Goal: Information Seeking & Learning: Learn about a topic

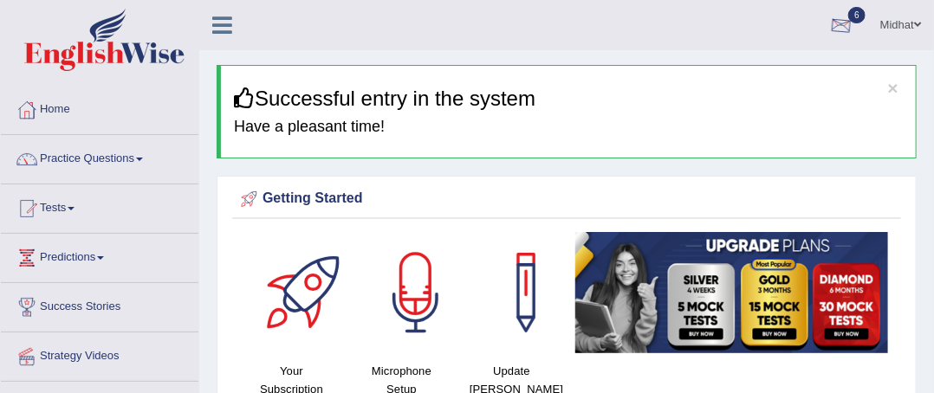
click at [846, 36] on div at bounding box center [841, 26] width 26 height 26
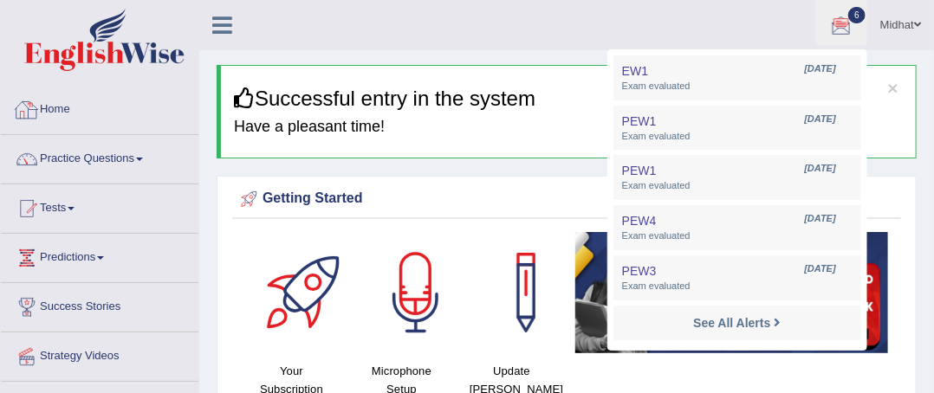
click at [59, 111] on link "Home" at bounding box center [100, 107] width 198 height 43
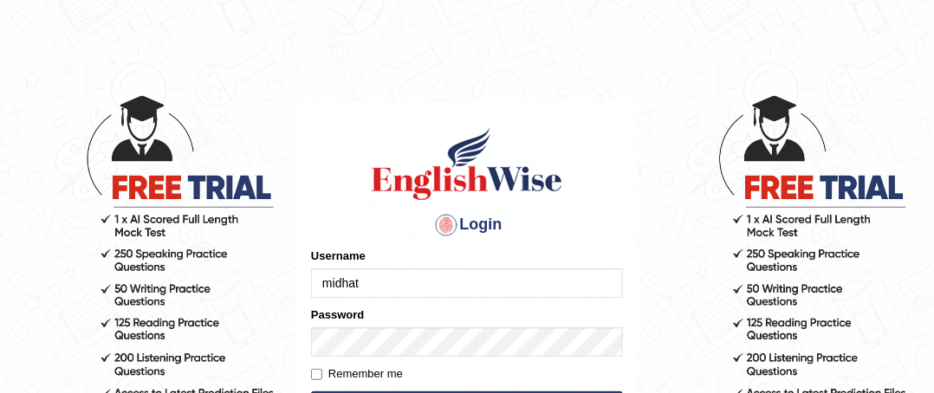
type input "midhat"
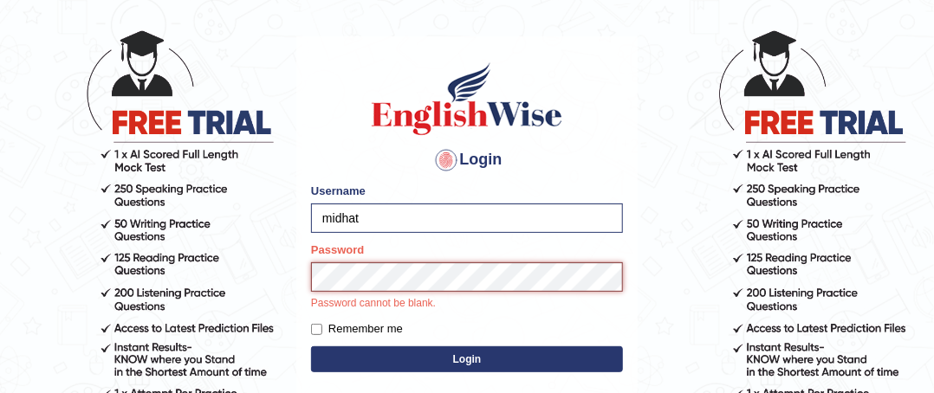
scroll to position [173, 0]
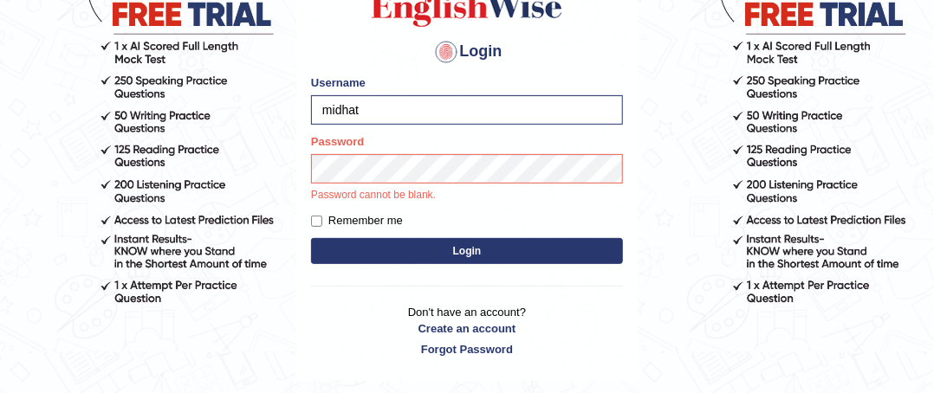
click at [351, 222] on label "Remember me" at bounding box center [357, 220] width 92 height 17
click at [322, 222] on input "Remember me" at bounding box center [316, 221] width 11 height 11
checkbox input "true"
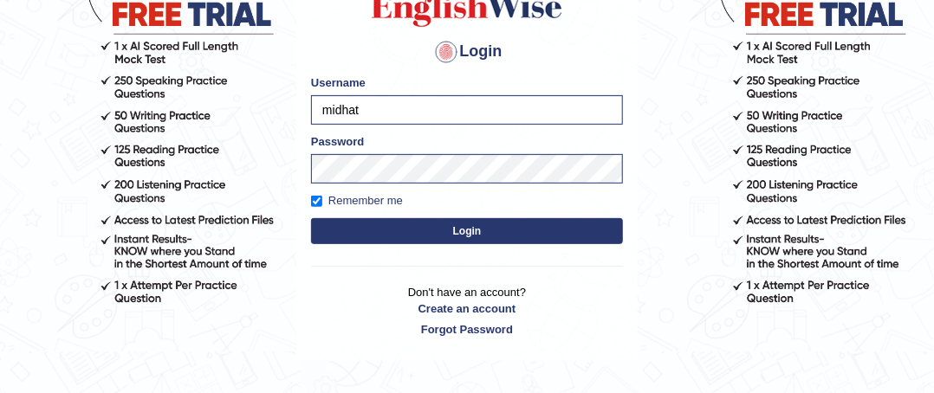
click at [363, 237] on button "Login" at bounding box center [467, 231] width 312 height 26
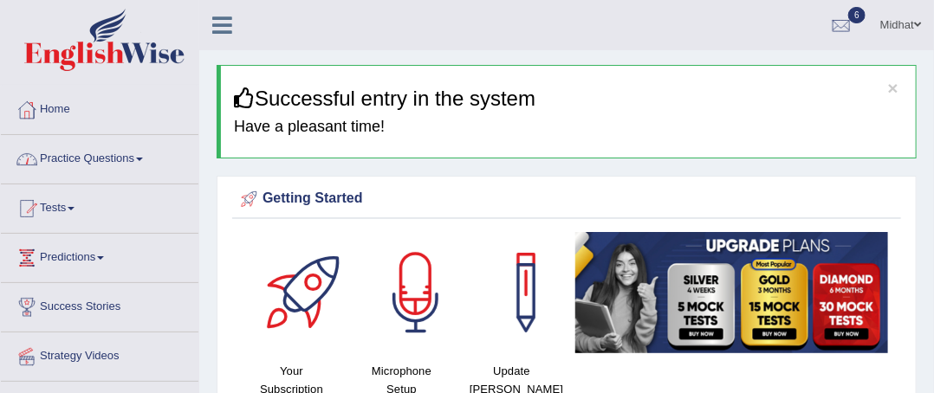
click at [144, 168] on link "Practice Questions" at bounding box center [100, 156] width 198 height 43
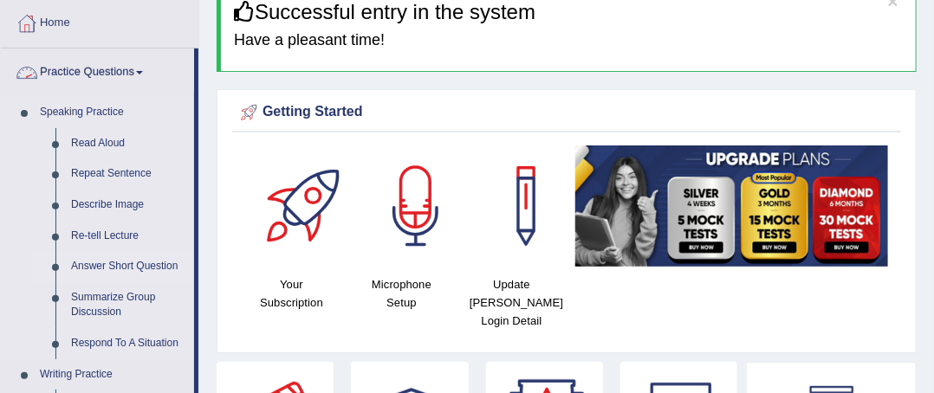
scroll to position [173, 0]
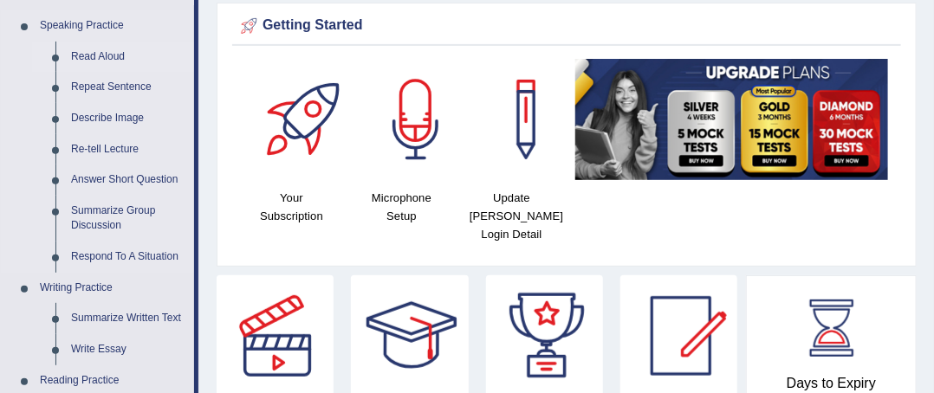
click at [94, 55] on link "Read Aloud" at bounding box center [128, 57] width 131 height 31
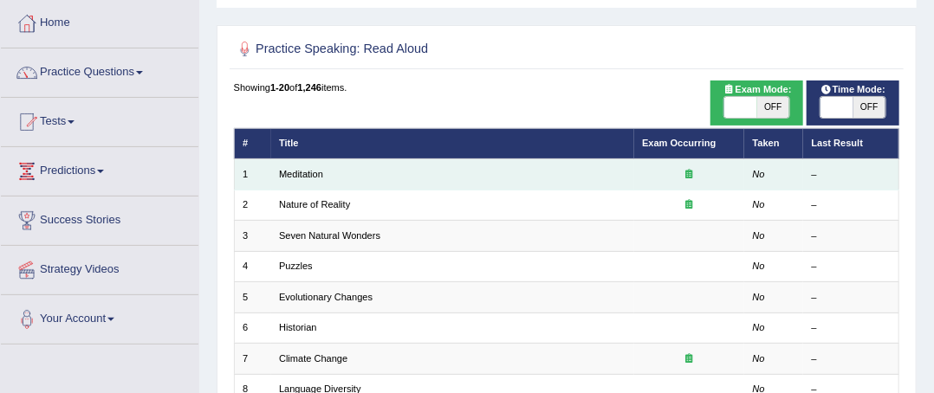
click at [796, 178] on td "No" at bounding box center [773, 174] width 59 height 30
click at [676, 171] on div at bounding box center [689, 175] width 94 height 14
click at [690, 175] on icon at bounding box center [689, 174] width 7 height 10
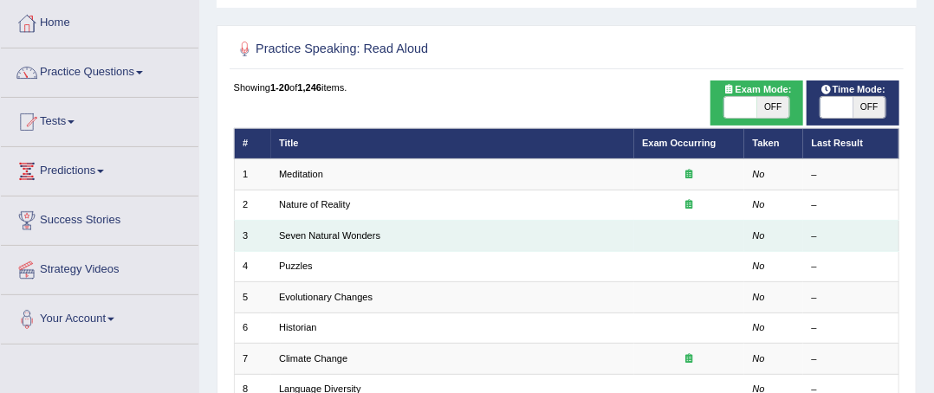
click at [683, 238] on td at bounding box center [689, 236] width 111 height 30
click at [370, 235] on link "Seven Natural Wonders" at bounding box center [329, 236] width 101 height 10
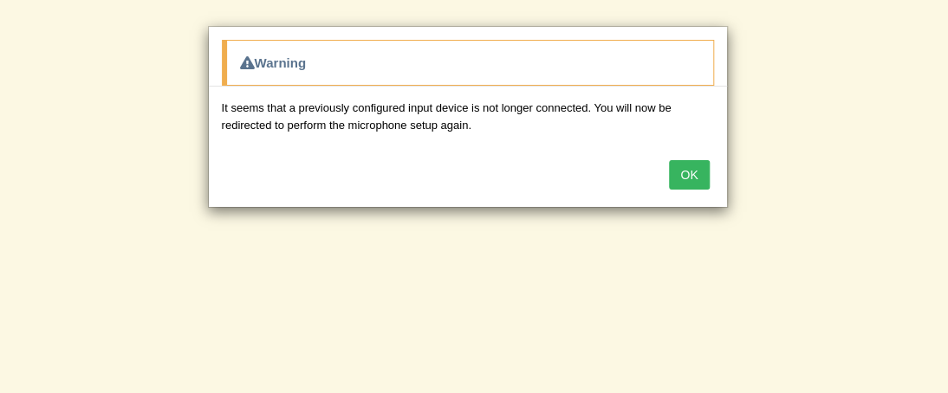
click at [673, 177] on button "OK" at bounding box center [689, 174] width 40 height 29
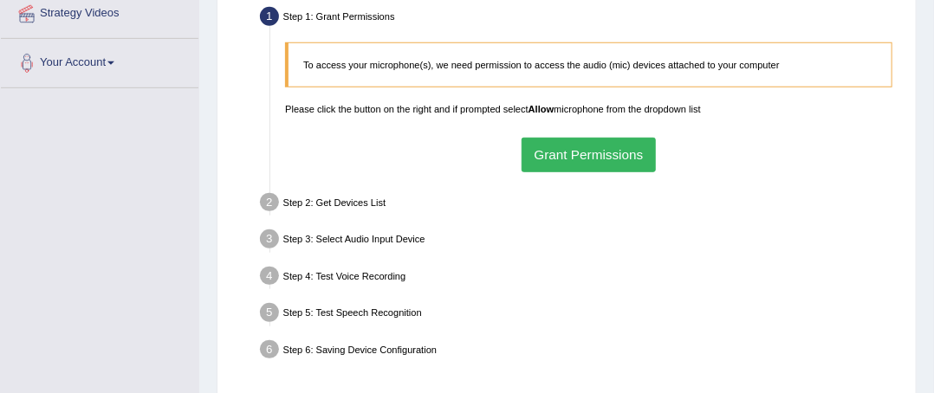
scroll to position [347, 0]
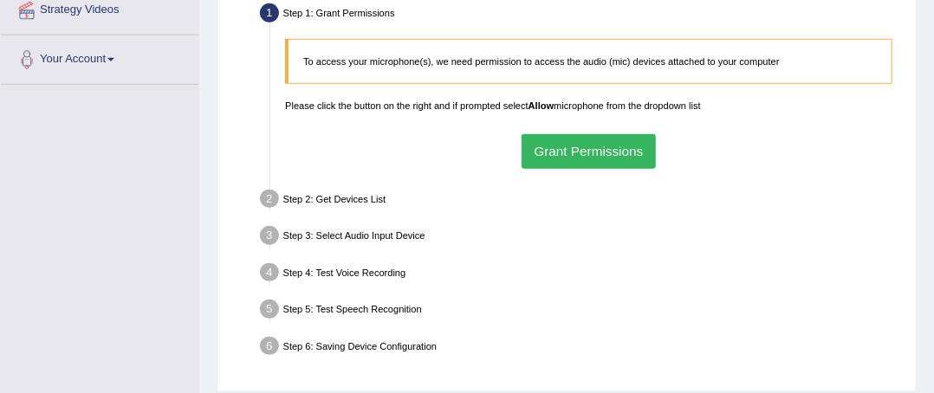
click at [624, 166] on button "Grant Permissions" at bounding box center [589, 151] width 134 height 34
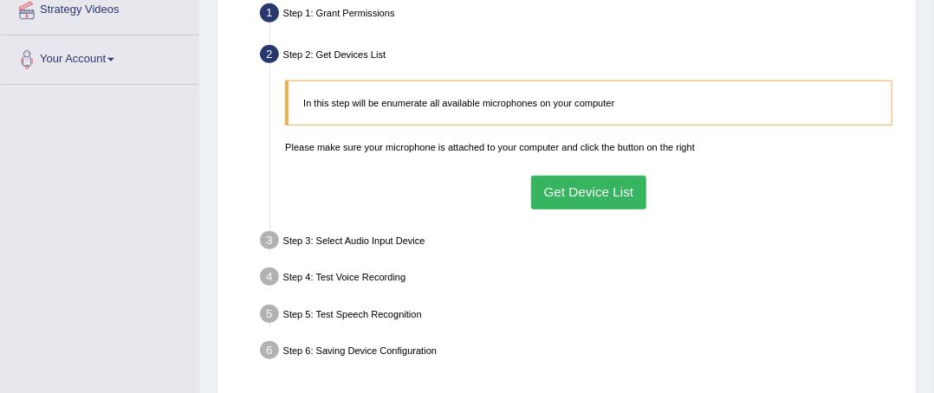
click at [610, 186] on button "Get Device List" at bounding box center [588, 193] width 115 height 34
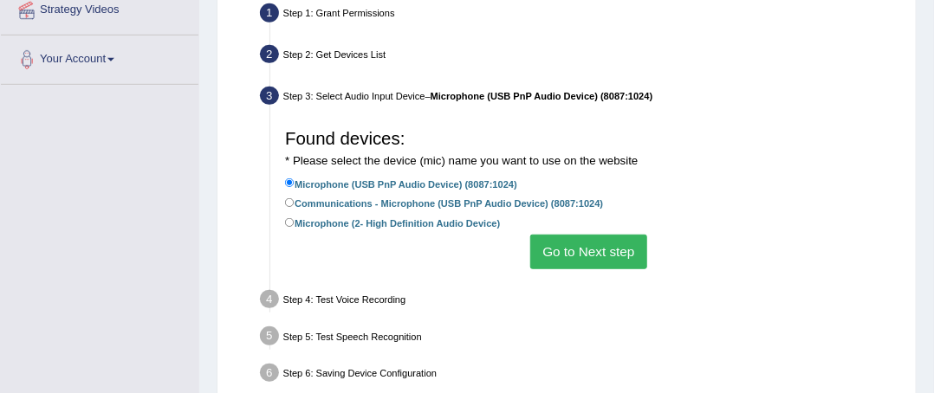
click at [589, 249] on button "Go to Next step" at bounding box center [588, 252] width 117 height 34
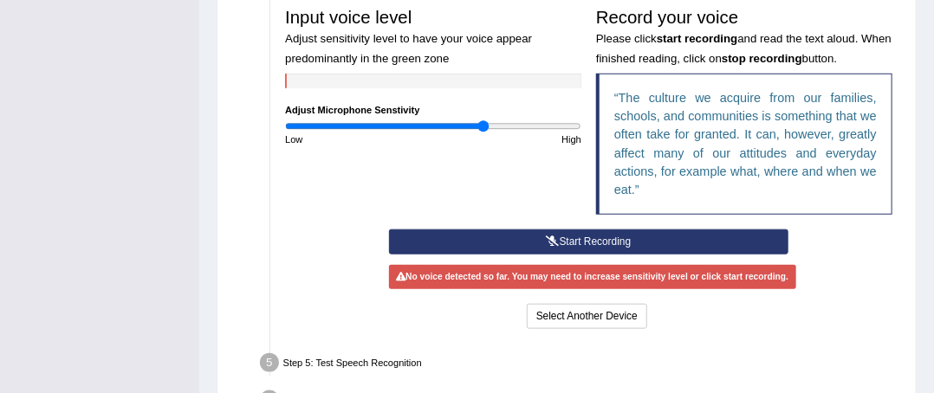
scroll to position [520, 0]
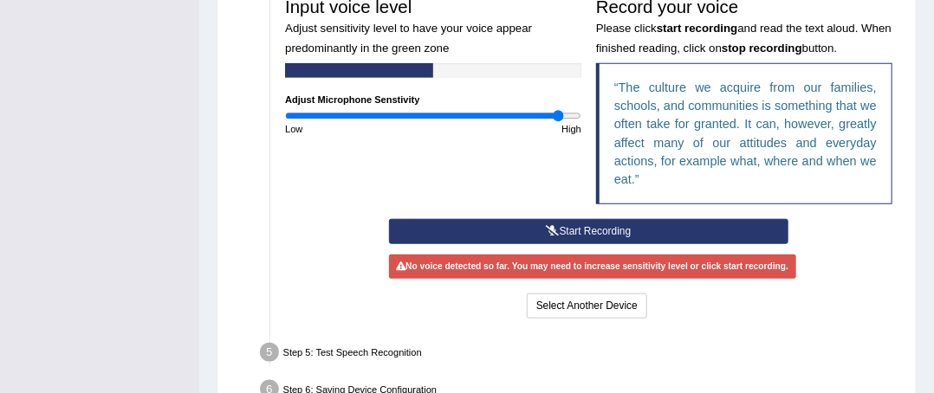
drag, startPoint x: 484, startPoint y: 117, endPoint x: 558, endPoint y: 127, distance: 74.4
click at [558, 122] on input "range" at bounding box center [433, 116] width 296 height 12
drag, startPoint x: 561, startPoint y: 118, endPoint x: 575, endPoint y: 117, distance: 14.8
click at [575, 117] on input "range" at bounding box center [433, 116] width 296 height 12
click at [561, 223] on button "Start Recording" at bounding box center [588, 231] width 399 height 25
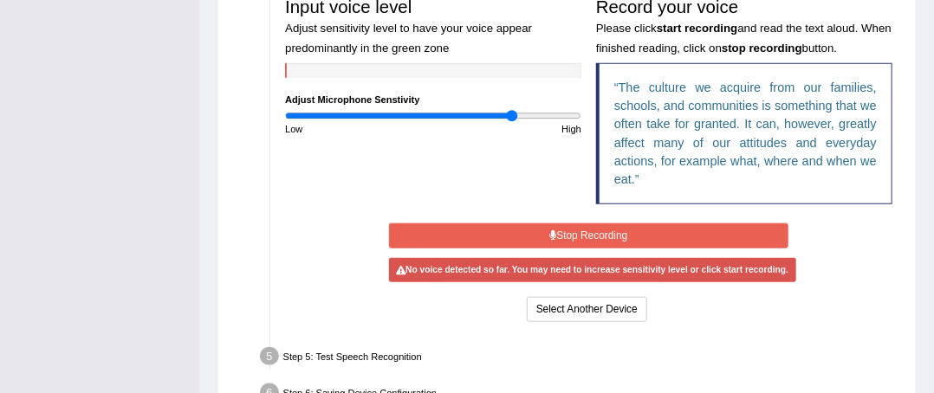
click at [513, 117] on input "range" at bounding box center [433, 116] width 296 height 12
drag, startPoint x: 513, startPoint y: 117, endPoint x: 536, endPoint y: 114, distance: 22.8
click at [536, 114] on input "range" at bounding box center [433, 116] width 296 height 12
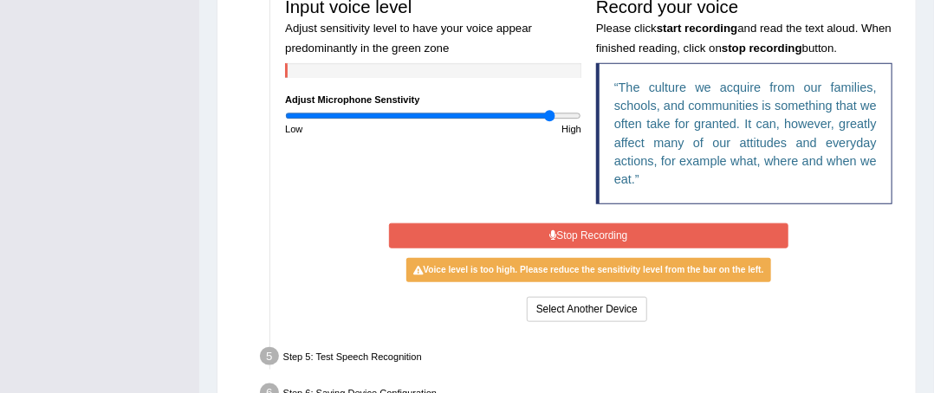
drag, startPoint x: 535, startPoint y: 114, endPoint x: 551, endPoint y: 113, distance: 16.5
type input "1.82"
click at [551, 113] on input "range" at bounding box center [433, 116] width 296 height 12
click at [534, 314] on button "Select Another Device" at bounding box center [587, 309] width 120 height 25
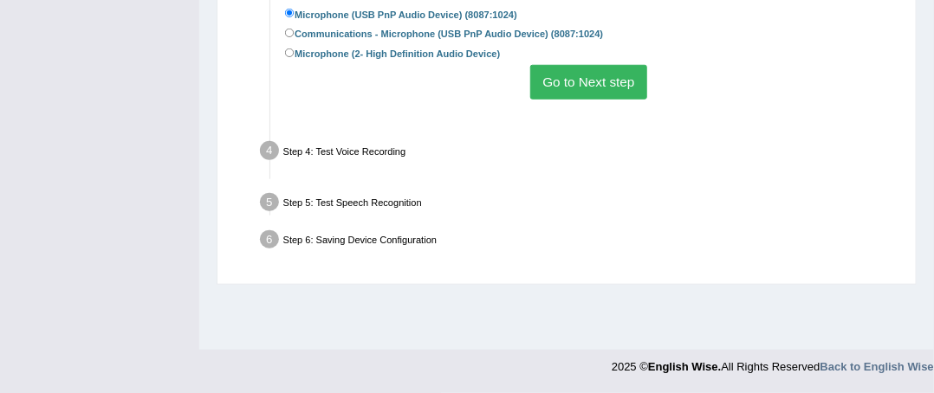
scroll to position [516, 0]
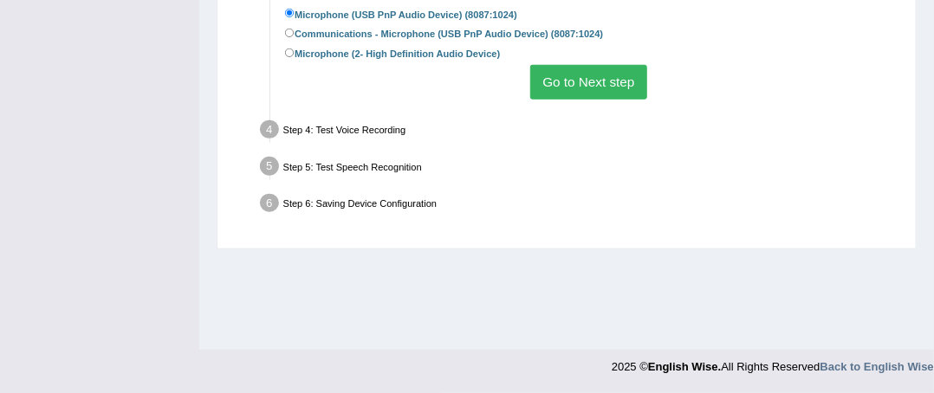
click at [455, 51] on label "Microphone (2- High Definition Audio Device)" at bounding box center [392, 53] width 215 height 16
click at [295, 51] on input "Microphone (2- High Definition Audio Device)" at bounding box center [290, 54] width 10 height 10
radio input "true"
click at [630, 97] on button "Go to Next step" at bounding box center [588, 82] width 117 height 34
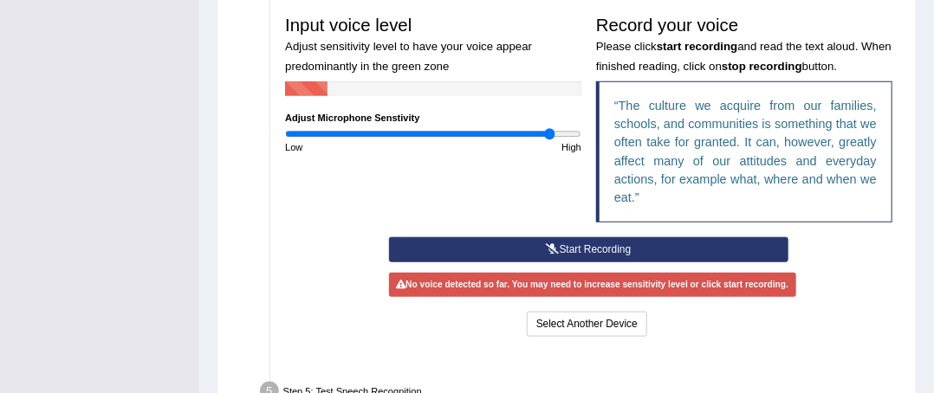
scroll to position [501, 0]
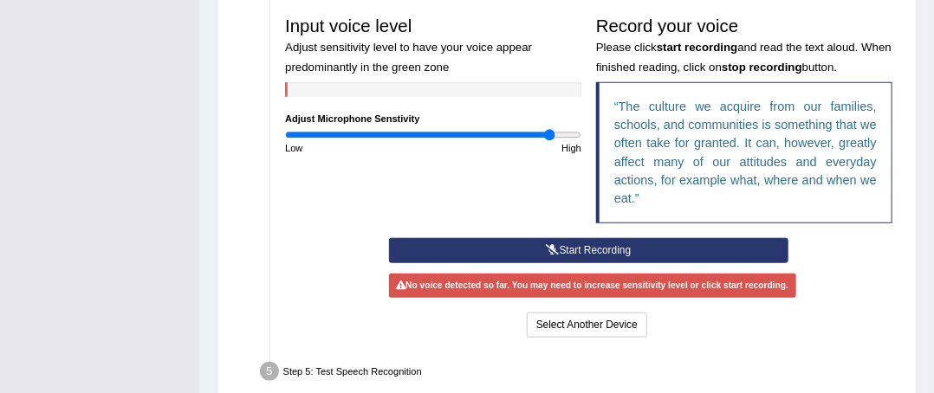
click at [477, 242] on button "Start Recording" at bounding box center [588, 250] width 399 height 25
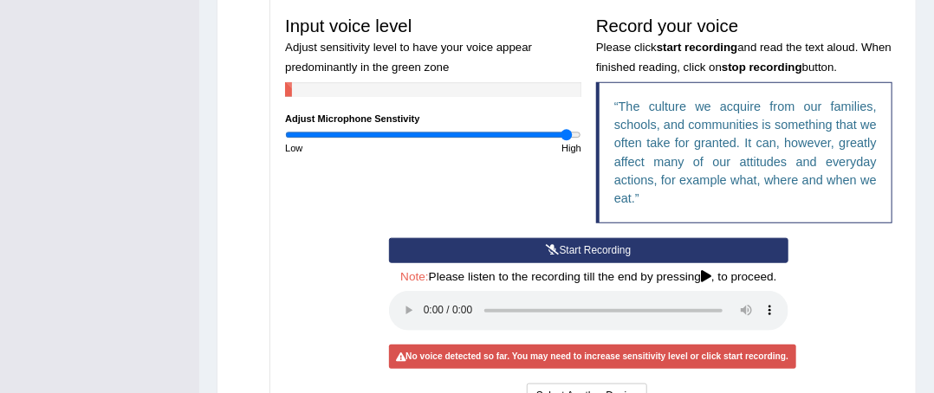
type input "1.94"
click at [568, 137] on input "range" at bounding box center [433, 135] width 296 height 12
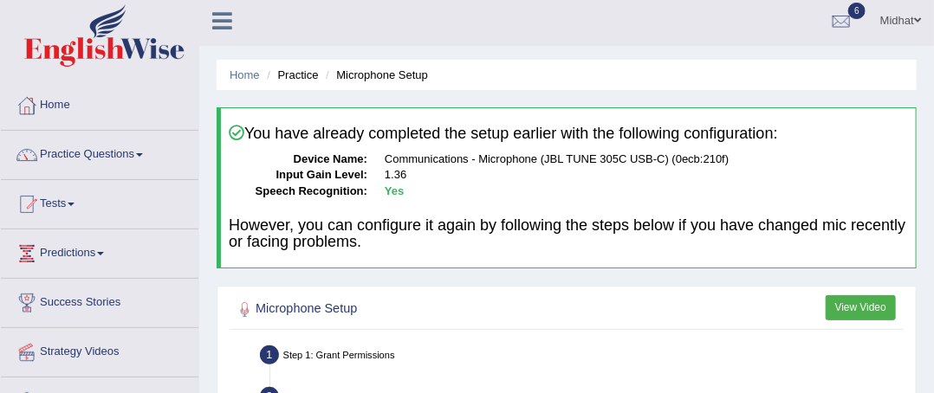
scroll to position [0, 0]
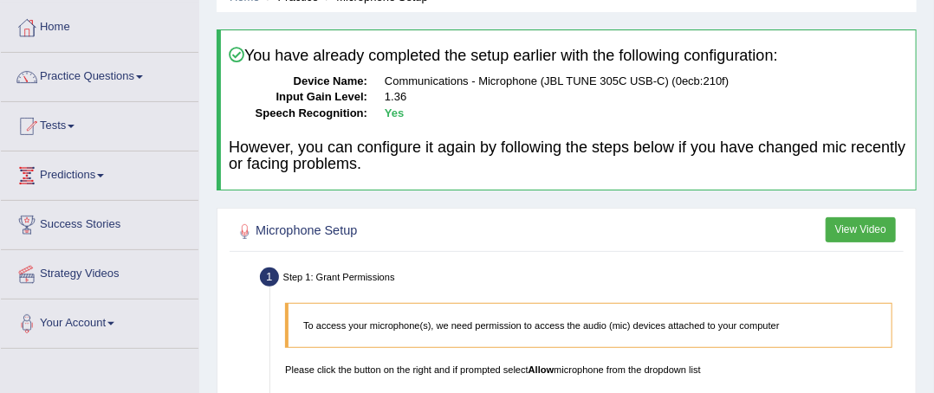
scroll to position [173, 0]
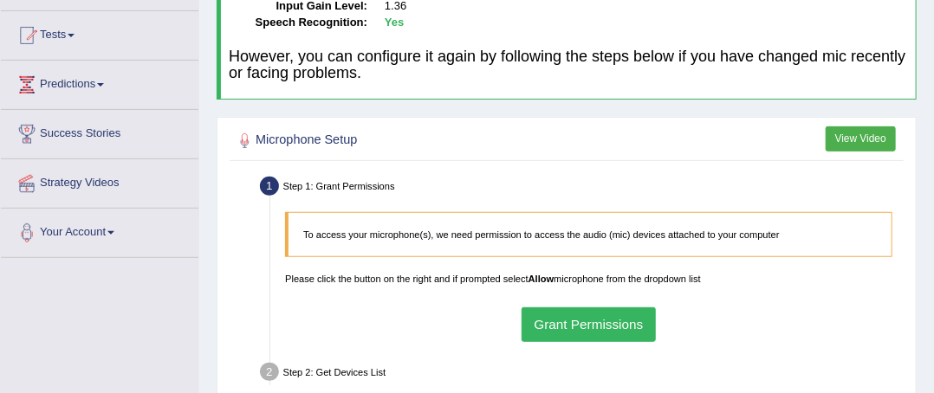
click at [584, 303] on div "To access your microphone(s), we need permission to access the audio (mic) devi…" at bounding box center [589, 277] width 622 height 145
click at [592, 337] on button "Grant Permissions" at bounding box center [589, 325] width 134 height 34
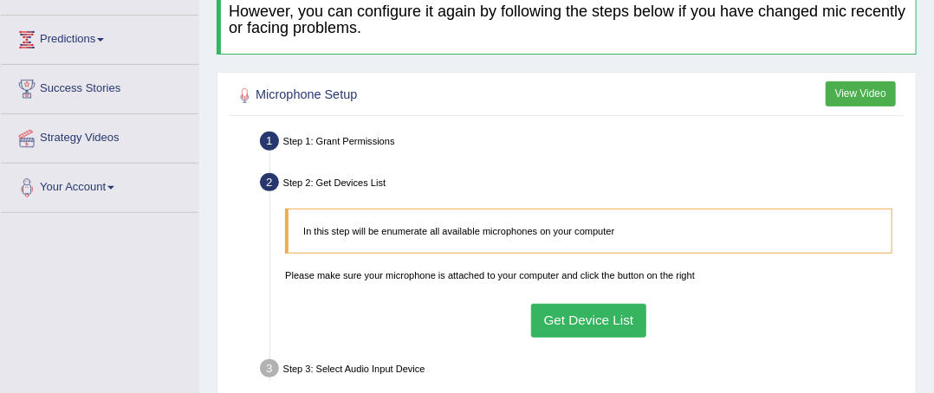
scroll to position [260, 0]
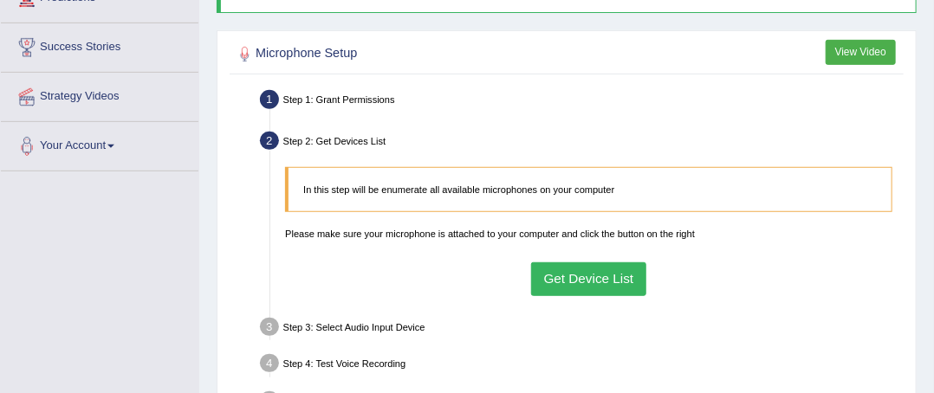
click at [569, 283] on button "Get Device List" at bounding box center [588, 280] width 115 height 34
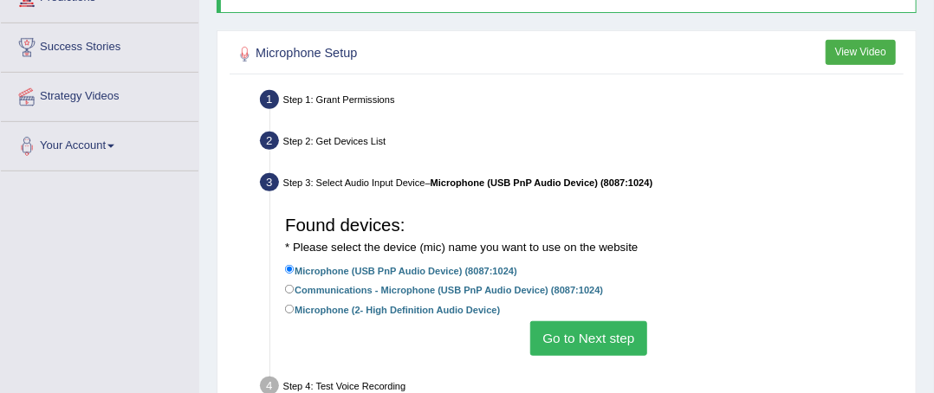
click at [757, 179] on div "Step 3: Select Audio Input Device – Microphone (USB PnP Audio Device) (8087:102…" at bounding box center [582, 185] width 656 height 32
click at [610, 339] on button "Go to Next step" at bounding box center [588, 338] width 117 height 34
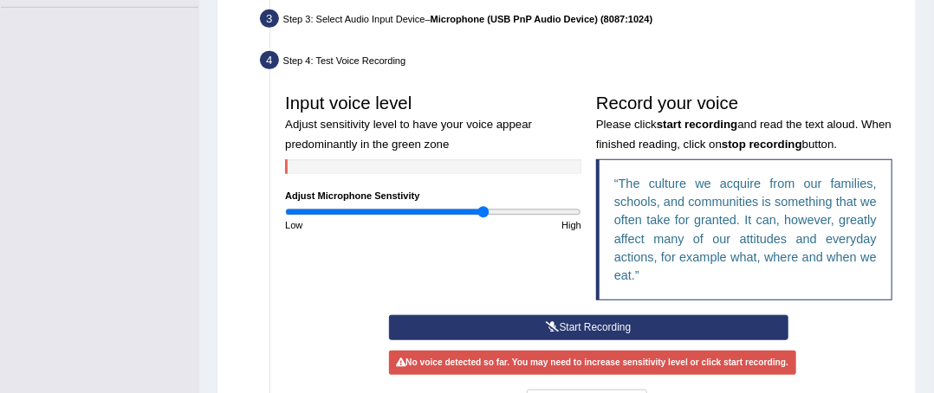
scroll to position [433, 0]
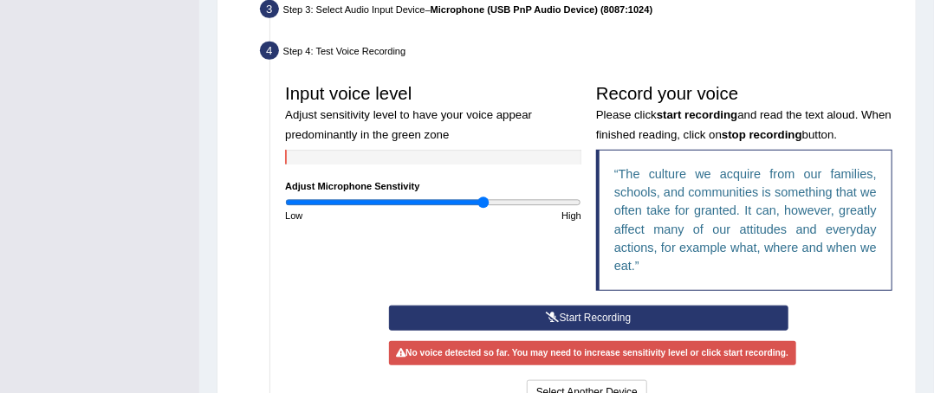
click at [588, 310] on button "Start Recording" at bounding box center [588, 318] width 399 height 25
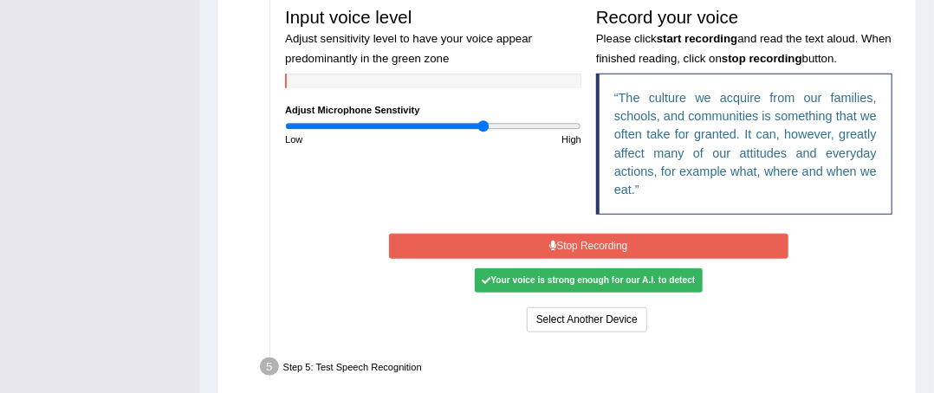
scroll to position [520, 0]
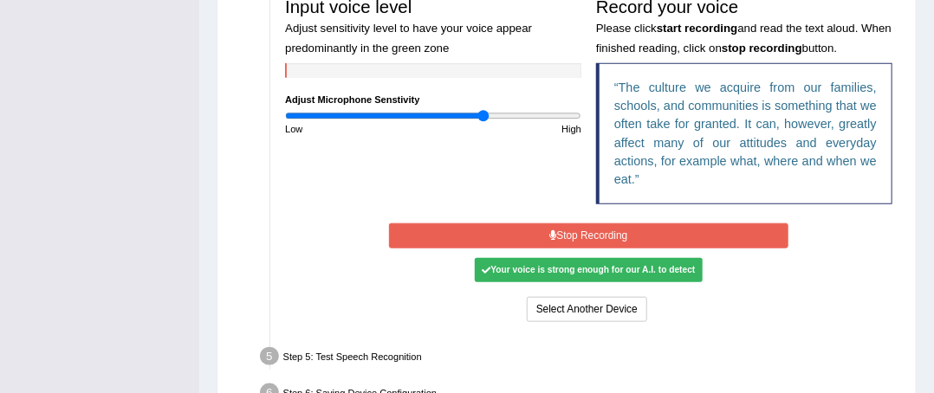
click at [643, 238] on button "Stop Recording" at bounding box center [588, 236] width 399 height 25
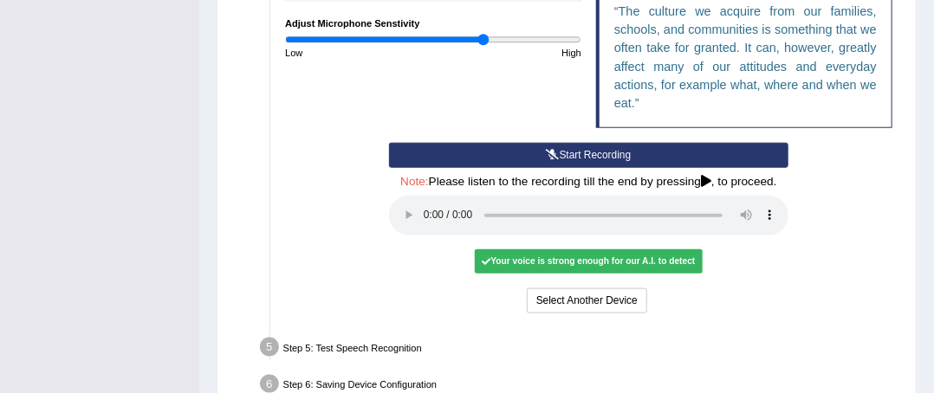
scroll to position [607, 0]
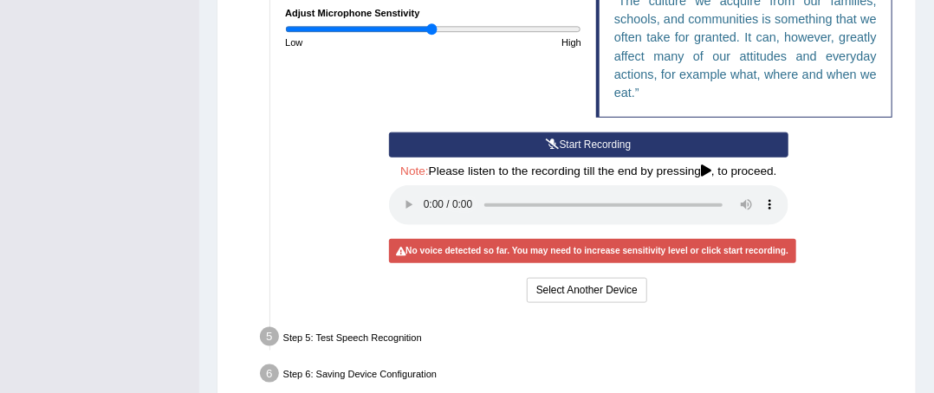
drag, startPoint x: 483, startPoint y: 25, endPoint x: 432, endPoint y: 29, distance: 50.4
click at [432, 29] on input "range" at bounding box center [433, 29] width 296 height 12
click at [548, 147] on icon at bounding box center [553, 145] width 13 height 10
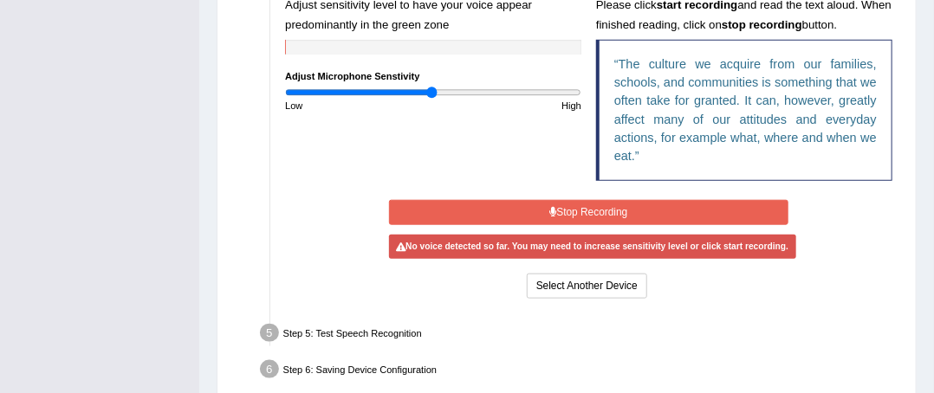
scroll to position [520, 0]
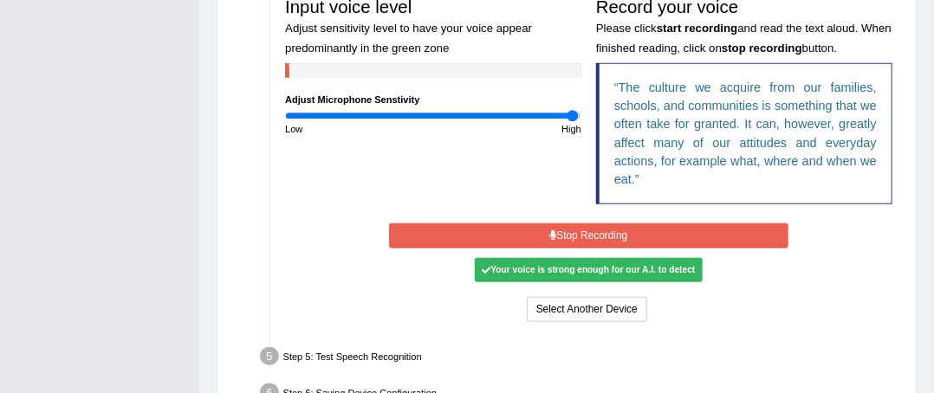
drag, startPoint x: 438, startPoint y: 113, endPoint x: 572, endPoint y: 122, distance: 133.8
click at [572, 122] on input "range" at bounding box center [433, 116] width 296 height 12
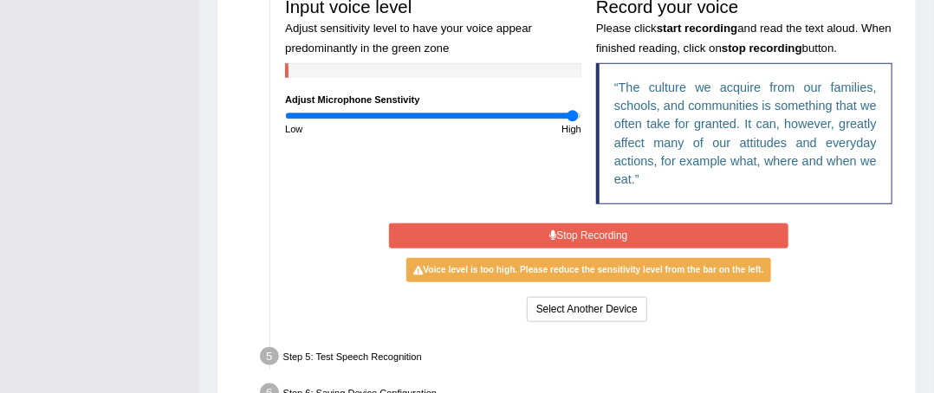
click at [592, 230] on button "Stop Recording" at bounding box center [588, 236] width 399 height 25
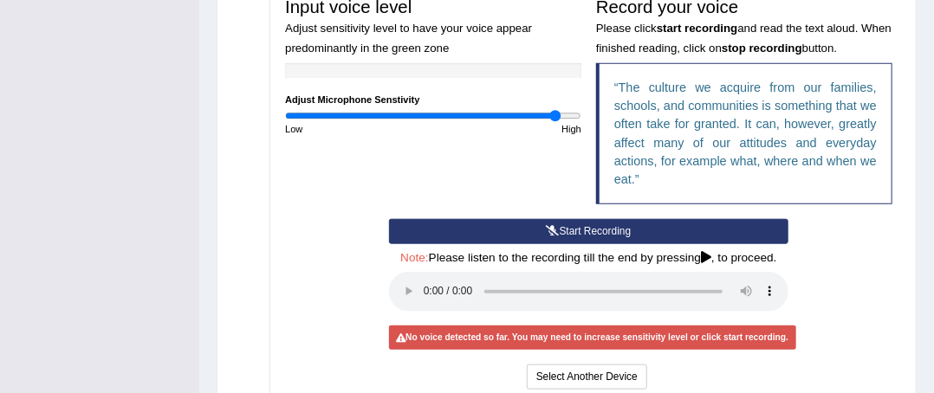
drag, startPoint x: 578, startPoint y: 115, endPoint x: 555, endPoint y: 116, distance: 23.4
click at [555, 116] on input "range" at bounding box center [433, 116] width 296 height 12
type input "1.78"
click at [542, 120] on input "range" at bounding box center [433, 116] width 296 height 12
click at [477, 231] on button "Start Recording" at bounding box center [588, 231] width 399 height 25
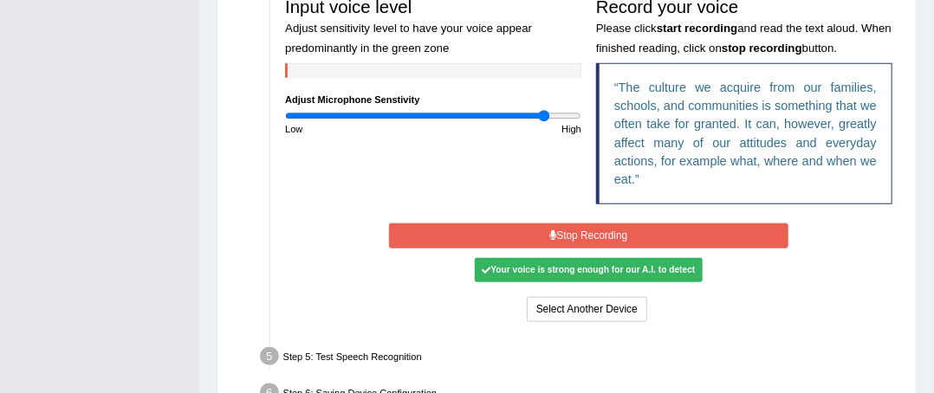
click at [589, 235] on button "Stop Recording" at bounding box center [588, 236] width 399 height 25
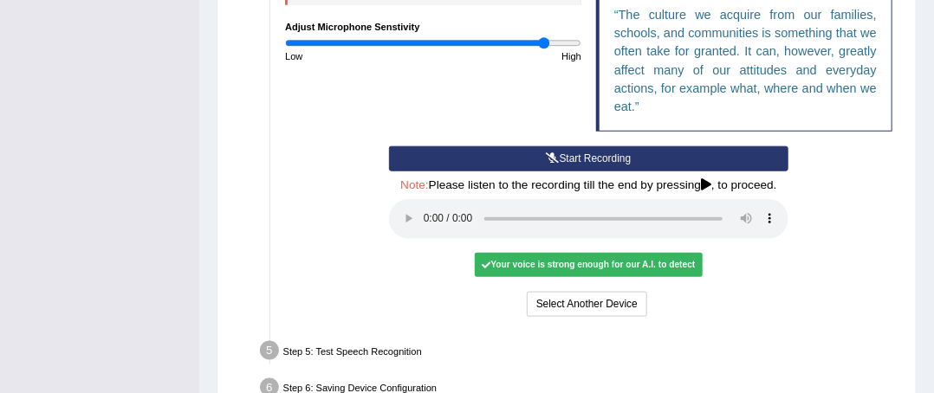
scroll to position [686, 0]
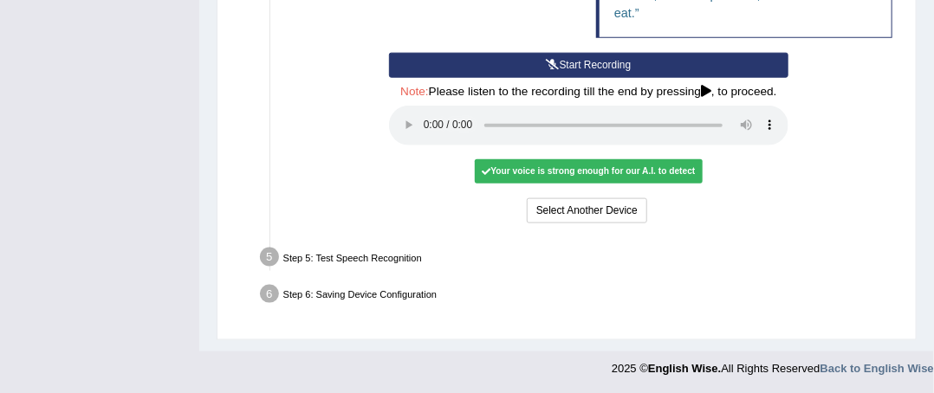
click at [686, 171] on div "Your voice is strong enough for our A.I. to detect" at bounding box center [589, 171] width 228 height 24
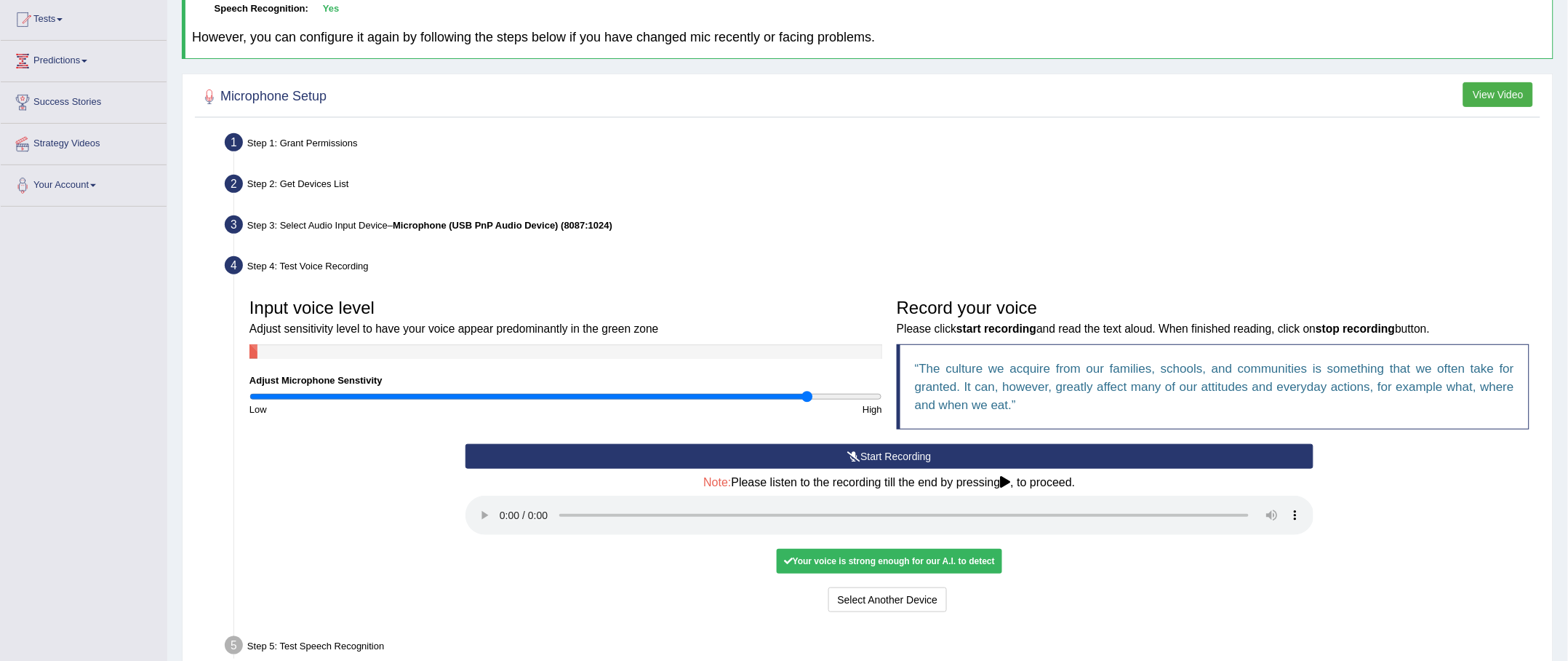
scroll to position [274, 0]
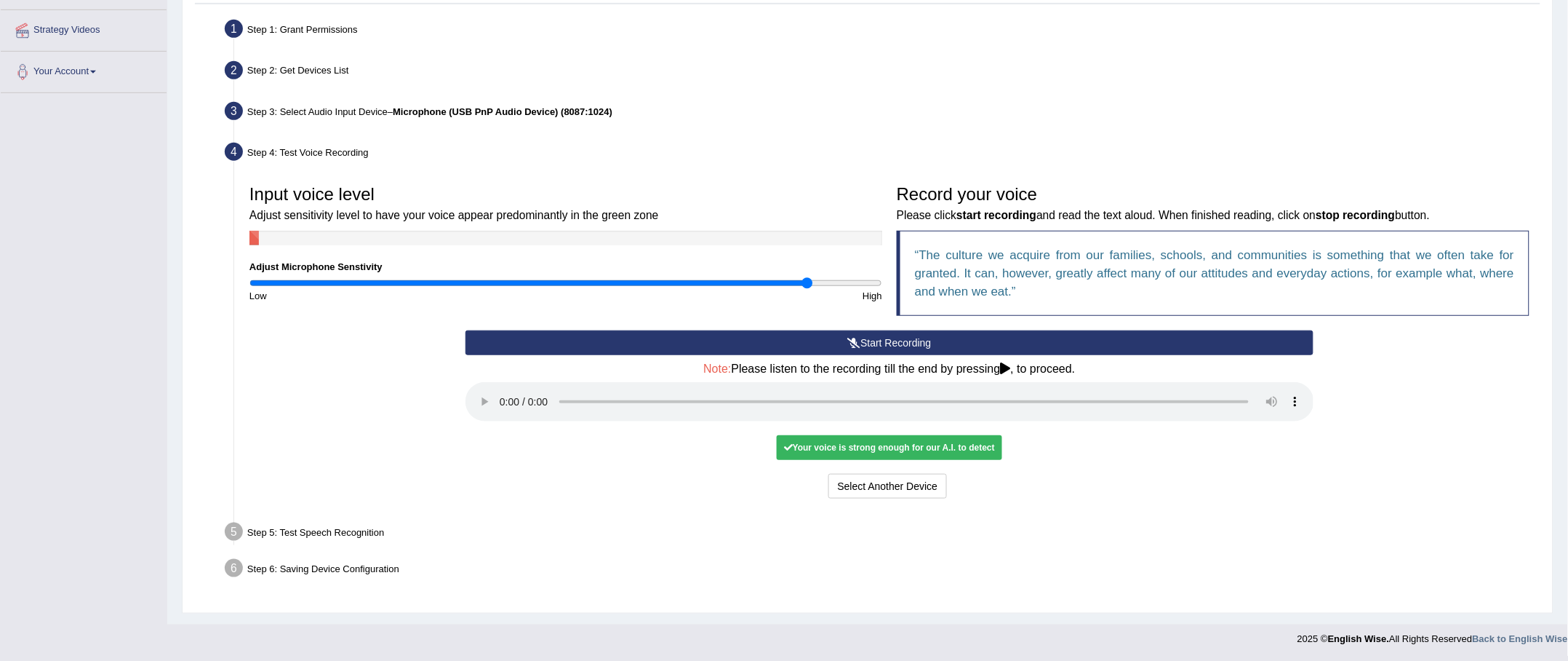
drag, startPoint x: 1403, startPoint y: 426, endPoint x: 1331, endPoint y: 414, distance: 73.0
click at [783, 330] on div "Start Recording Stop Recording Note: Please listen to the recording till the en…" at bounding box center [890, 416] width 1294 height 172
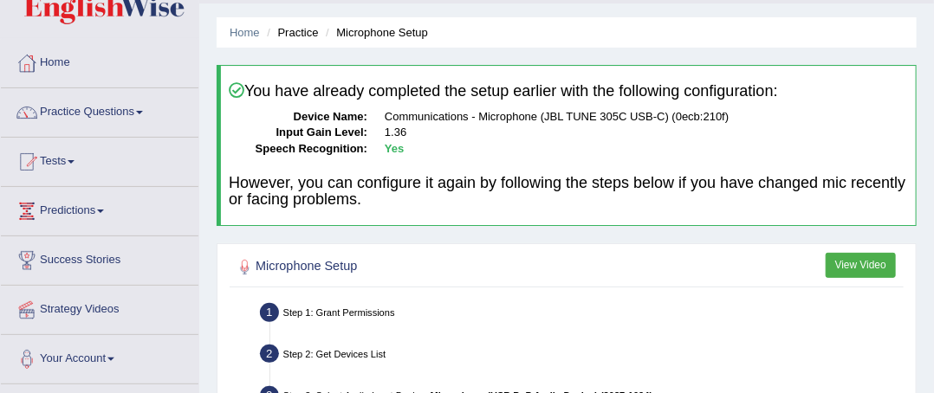
scroll to position [173, 0]
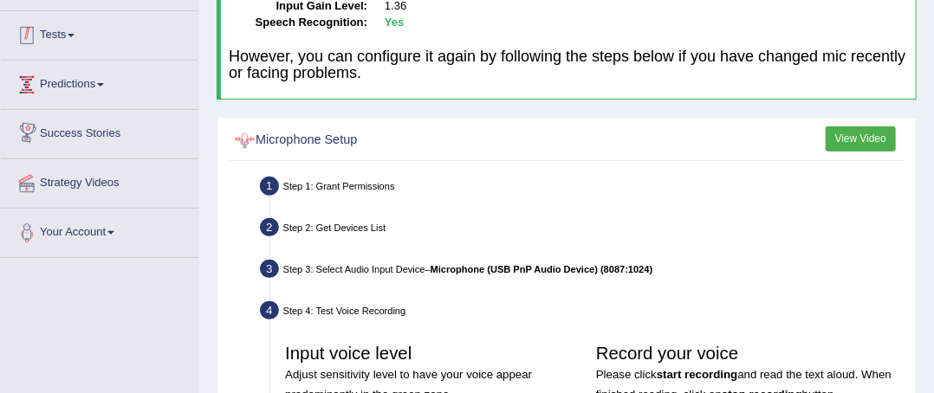
click at [87, 37] on link "Tests" at bounding box center [100, 32] width 198 height 43
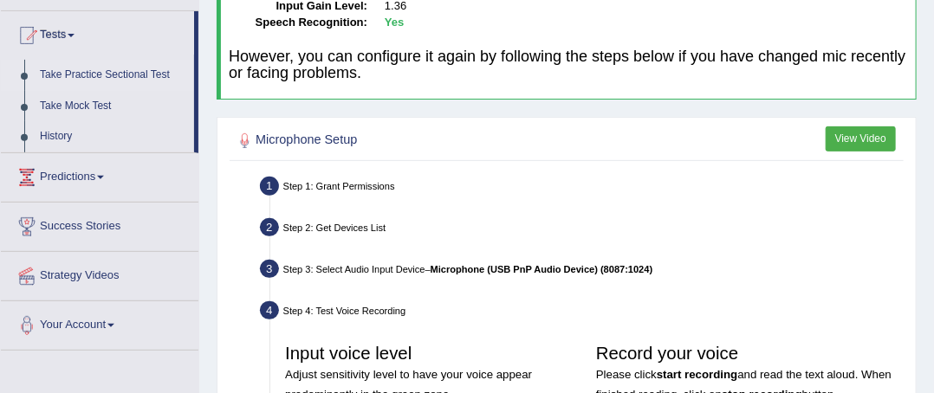
click at [159, 75] on link "Take Practice Sectional Test" at bounding box center [113, 75] width 162 height 31
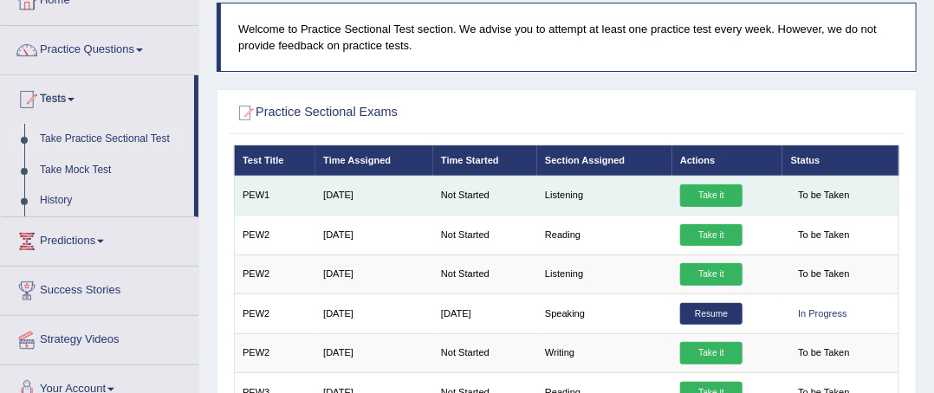
click at [706, 191] on link "Take it" at bounding box center [711, 196] width 62 height 23
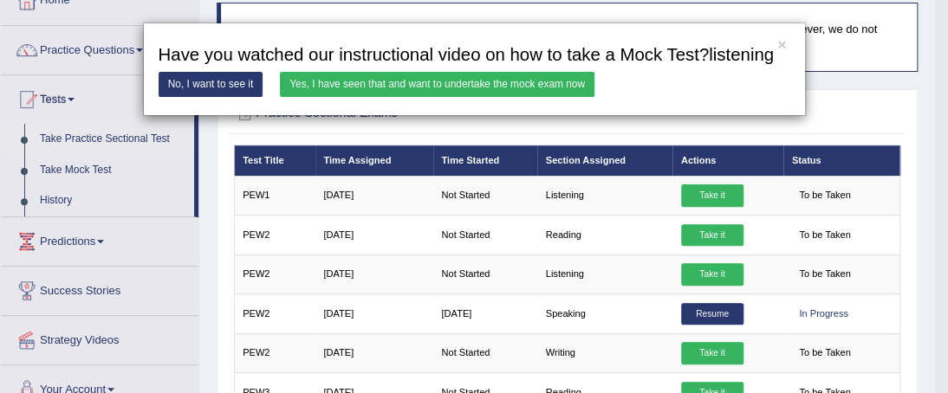
click at [339, 90] on link "Yes, I have seen that and want to undertake the mock exam now" at bounding box center [437, 84] width 315 height 25
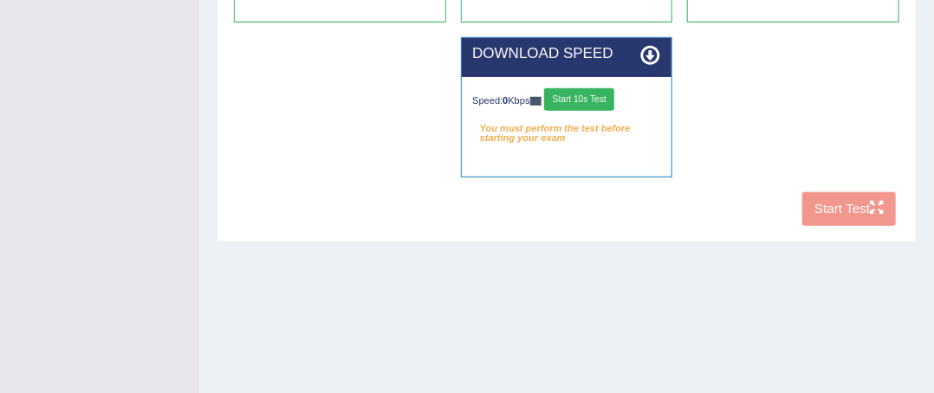
scroll to position [430, 0]
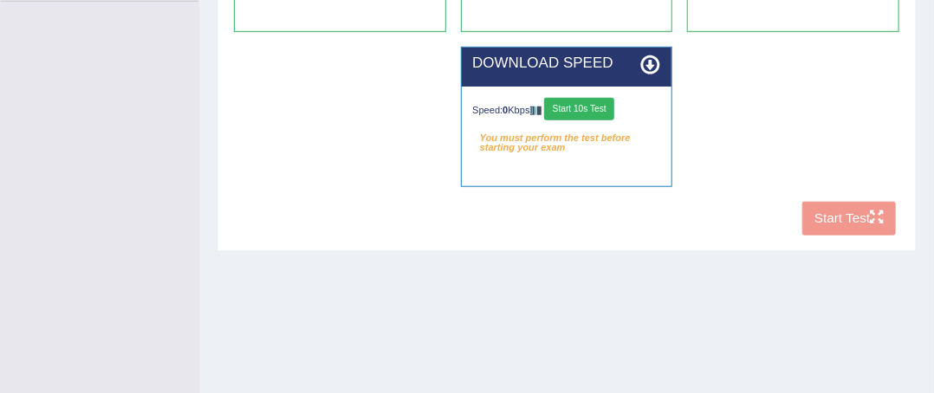
click at [588, 103] on button "Start 10s Test" at bounding box center [579, 109] width 70 height 23
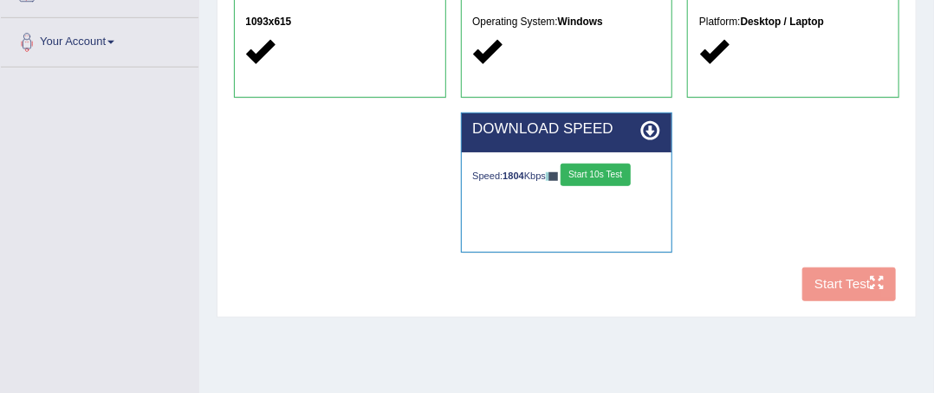
scroll to position [343, 0]
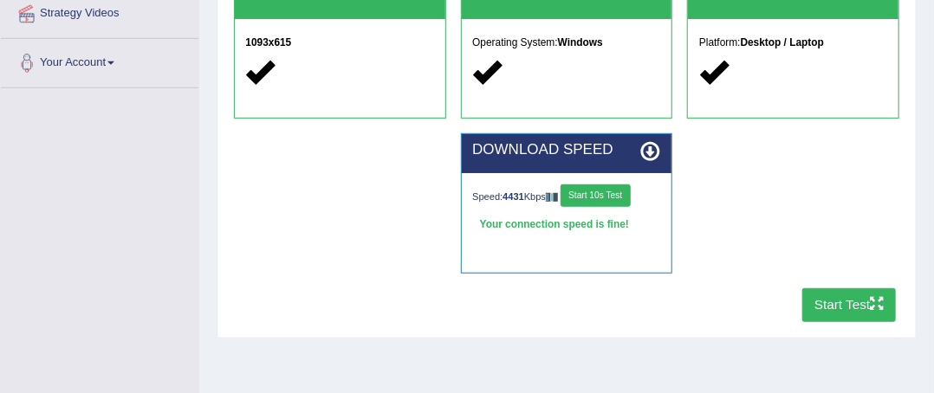
click at [839, 301] on button "Start Test" at bounding box center [849, 306] width 94 height 34
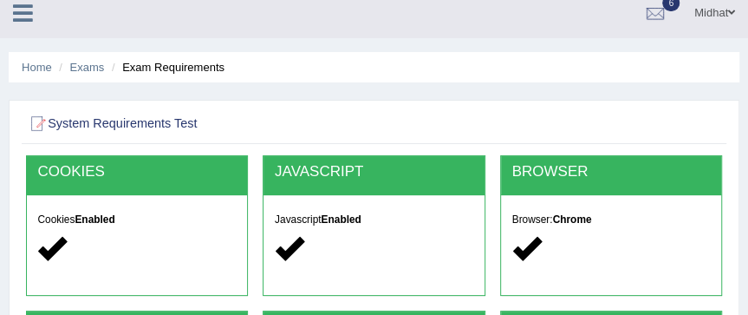
scroll to position [0, 0]
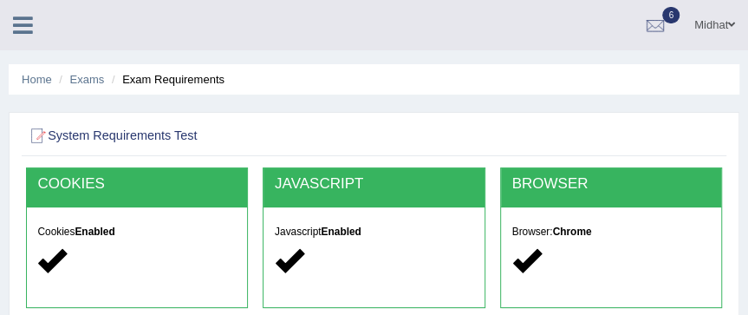
click at [23, 21] on icon at bounding box center [23, 25] width 20 height 23
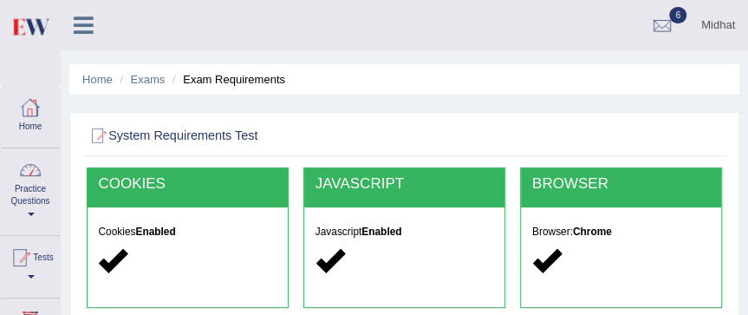
click at [40, 175] on div at bounding box center [30, 170] width 26 height 26
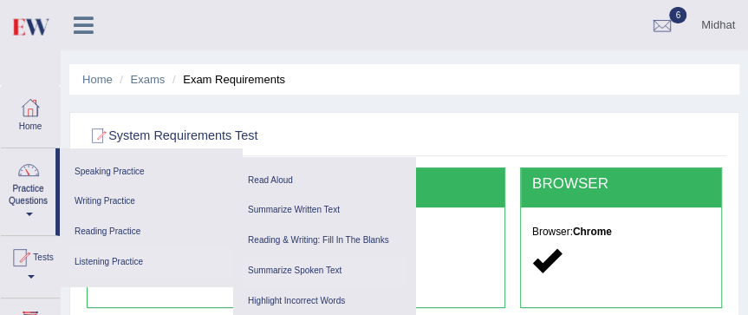
click at [300, 266] on link "Summarize Spoken Text" at bounding box center [324, 271] width 165 height 30
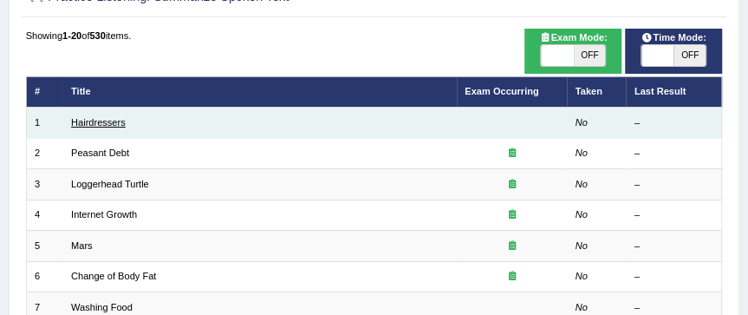
click at [106, 127] on link "Hairdressers" at bounding box center [98, 122] width 55 height 10
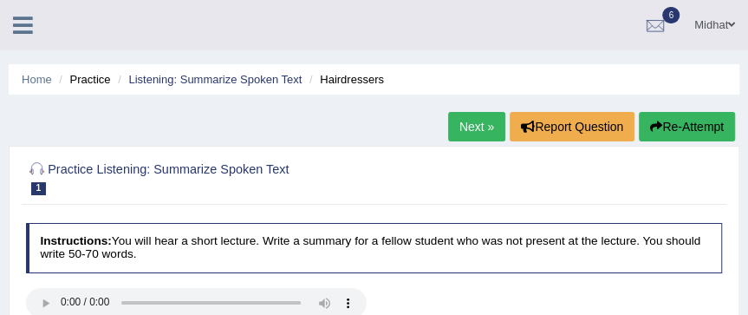
click at [29, 23] on icon at bounding box center [23, 25] width 20 height 23
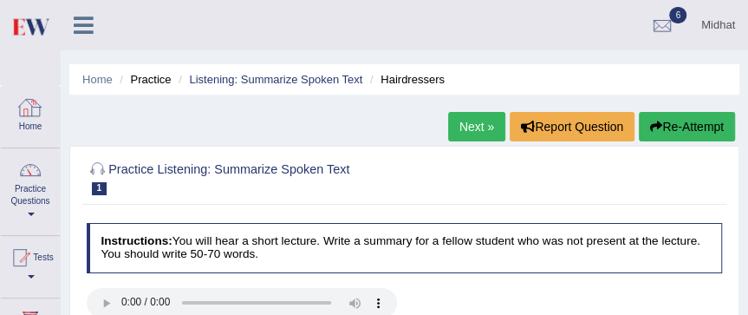
click at [36, 127] on link "Home" at bounding box center [30, 114] width 59 height 56
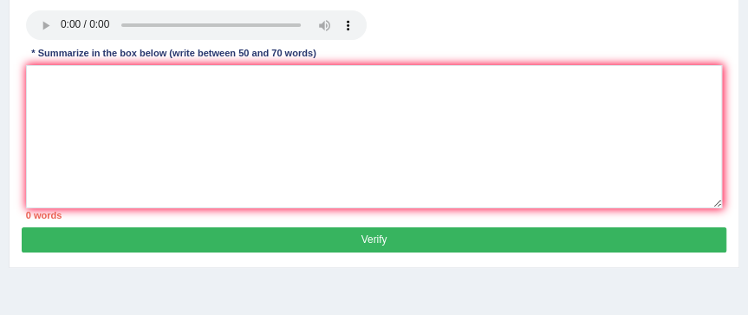
scroll to position [208, 0]
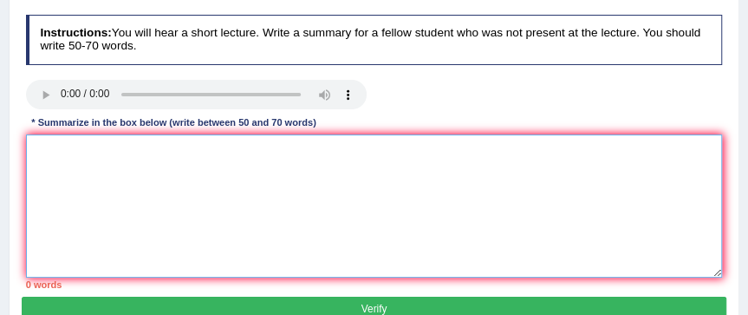
paste textarea "A noteworthy point revealed in the lecture was about (keyword 1/phrase 1, keywo…"
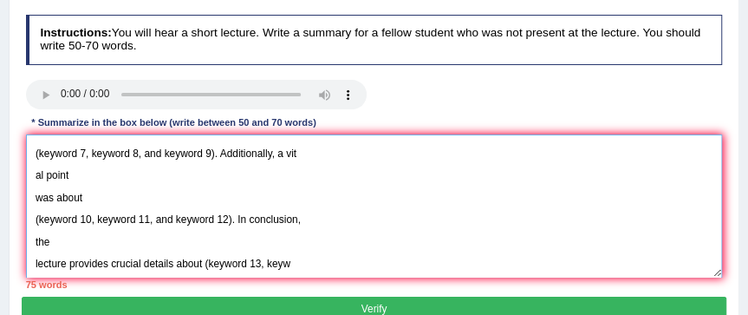
scroll to position [181, 0]
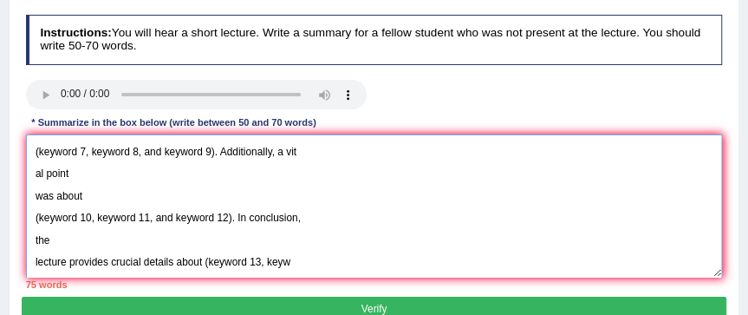
paste textarea "wor d 14, and keyword 15)."
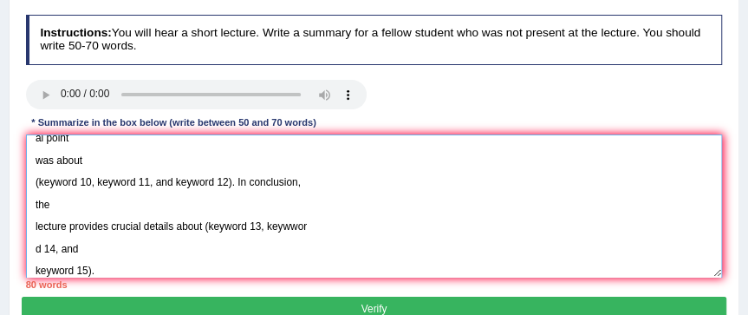
click at [299, 229] on textarea "A noteworthy point revealed in the lecture was about (keyword 1/phrase 1, keywo…" at bounding box center [374, 205] width 697 height 143
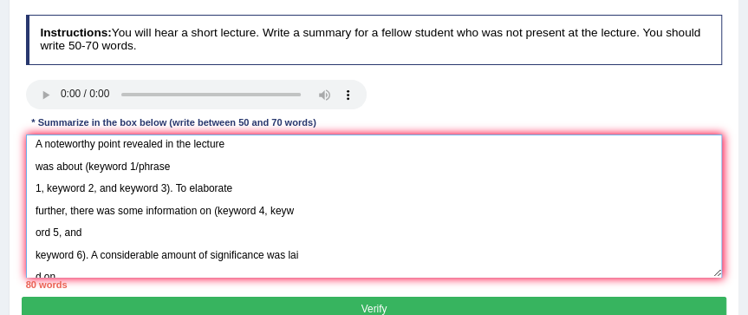
scroll to position [0, 0]
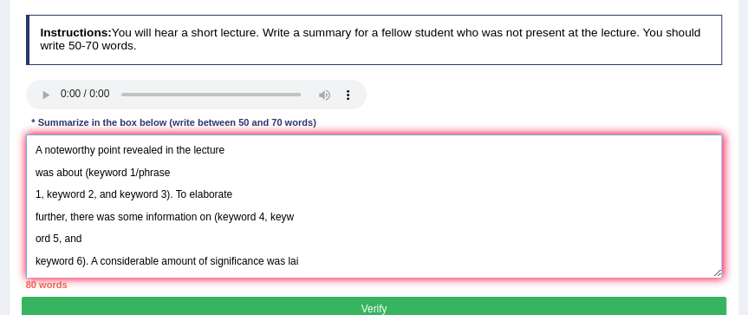
click at [133, 167] on textarea "A noteworthy point revealed in the lecture was about (keyword 1/phrase 1, keywo…" at bounding box center [374, 205] width 697 height 143
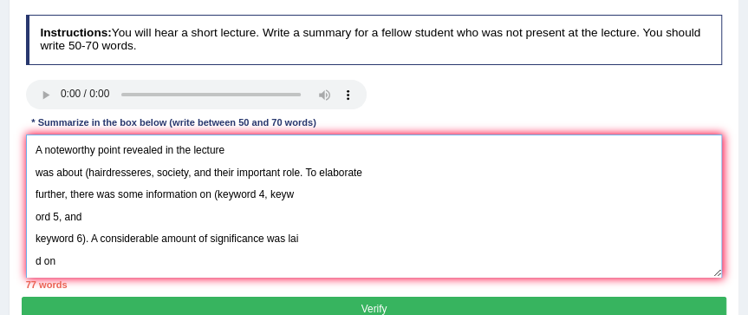
click at [263, 196] on textarea "A noteworthy point revealed in the lecture was about (hairdresseres, society, a…" at bounding box center [374, 205] width 697 height 143
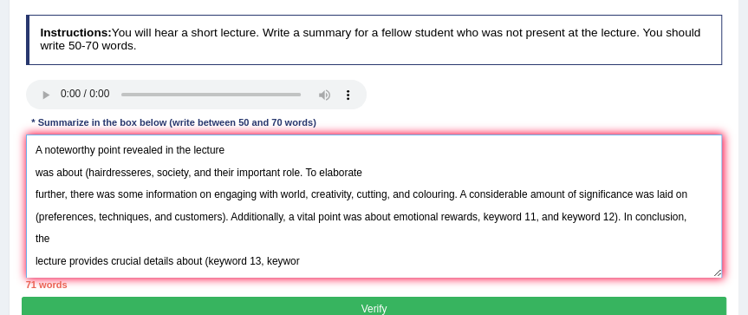
click at [531, 214] on textarea "A noteworthy point revealed in the lecture was about (hairdresseres, society, a…" at bounding box center [374, 205] width 697 height 143
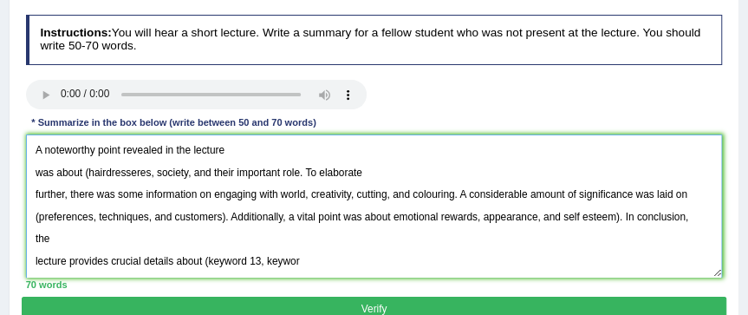
click at [44, 229] on textarea "A noteworthy point revealed in the lecture was about (hairdresseres, society, a…" at bounding box center [374, 205] width 697 height 143
click at [43, 231] on textarea "A noteworthy point revealed in the lecture was about (hairdresseres, society, a…" at bounding box center [374, 205] width 697 height 143
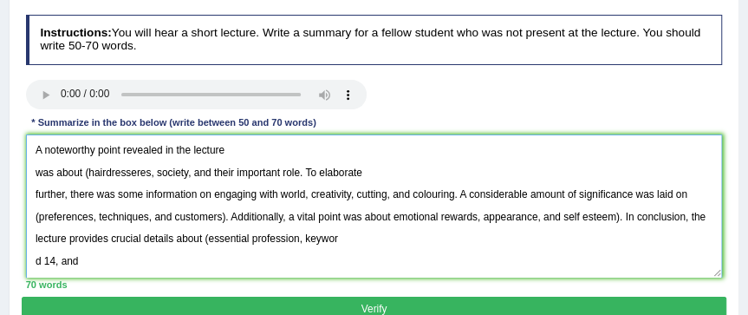
scroll to position [14, 0]
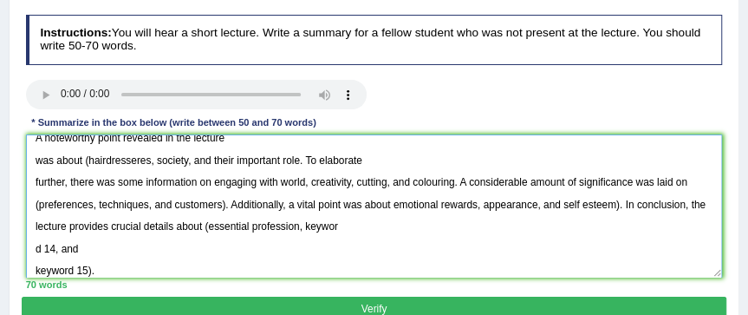
click at [48, 253] on textarea "A noteworthy point revealed in the lecture was about (hairdresseres, society, a…" at bounding box center [374, 205] width 697 height 143
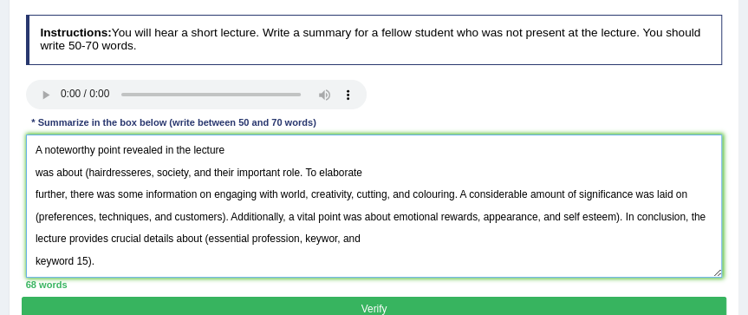
scroll to position [0, 0]
click at [444, 198] on textarea "A noteworthy point revealed in the lecture was about (hairdresseres, society, a…" at bounding box center [374, 205] width 697 height 143
click at [81, 260] on textarea "A noteworthy point revealed in the lecture was about (hairdresseres, society, a…" at bounding box center [374, 205] width 697 height 143
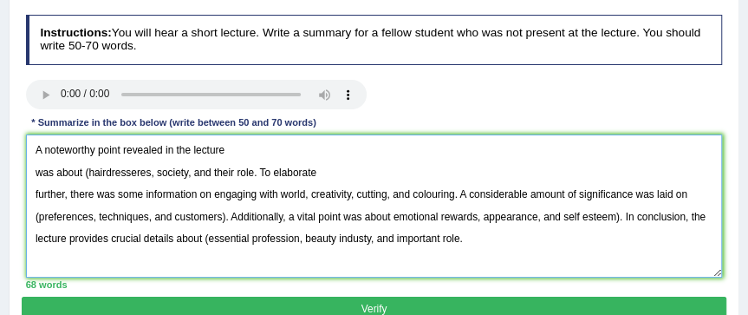
click at [444, 198] on textarea "A noteworthy point revealed in the lecture was about (hairdresseres, society, a…" at bounding box center [374, 205] width 697 height 143
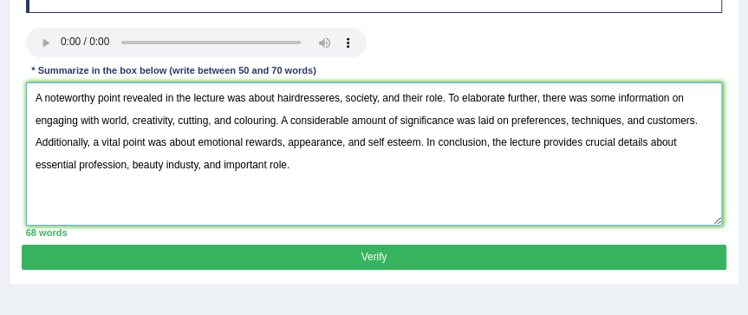
scroll to position [277, 0]
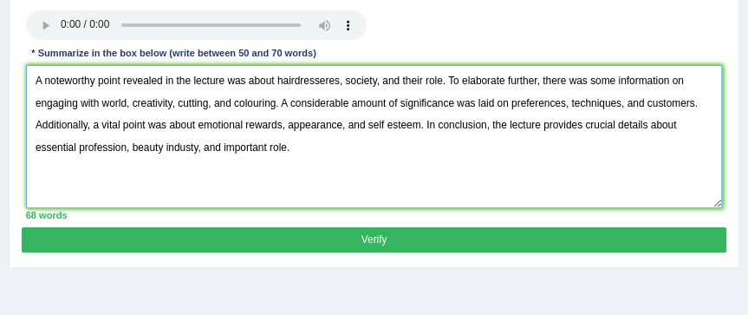
click at [36, 146] on textarea "A noteworthy point revealed in the lecture was about hairdresseres, society, an…" at bounding box center [374, 136] width 697 height 143
click at [194, 144] on textarea "A noteworthy point revealed in the lecture was about hairdresseres, society, an…" at bounding box center [374, 136] width 697 height 143
type textarea "A noteworthy point revealed in the lecture was about hairdresseres, society, an…"
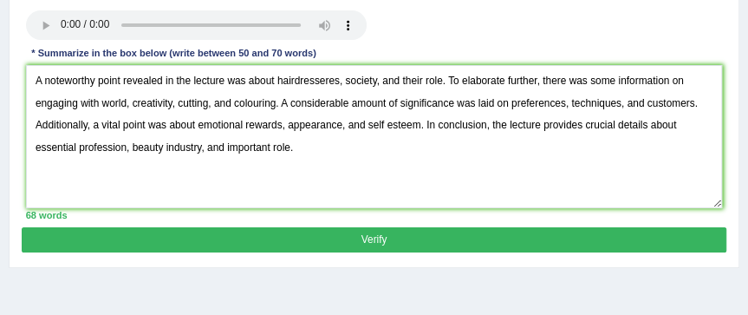
click at [377, 232] on button "Verify" at bounding box center [374, 239] width 704 height 25
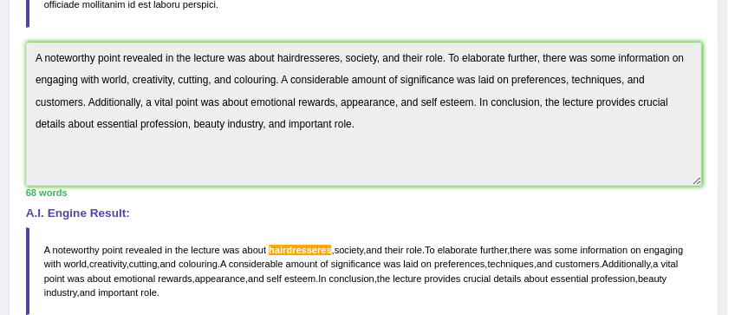
scroll to position [460, 0]
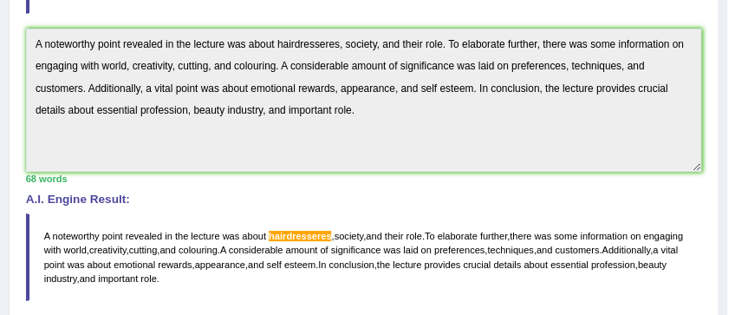
click at [308, 231] on span "hairdresseres" at bounding box center [300, 236] width 62 height 10
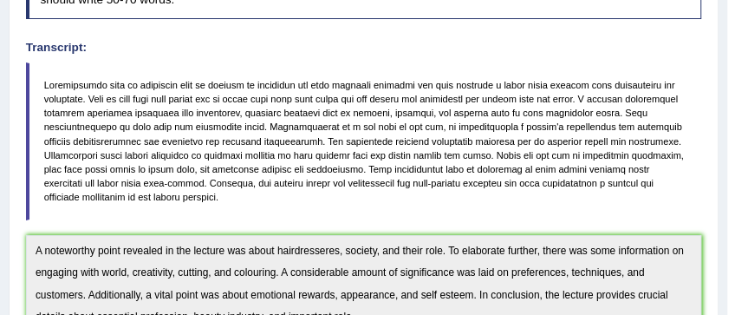
scroll to position [252, 0]
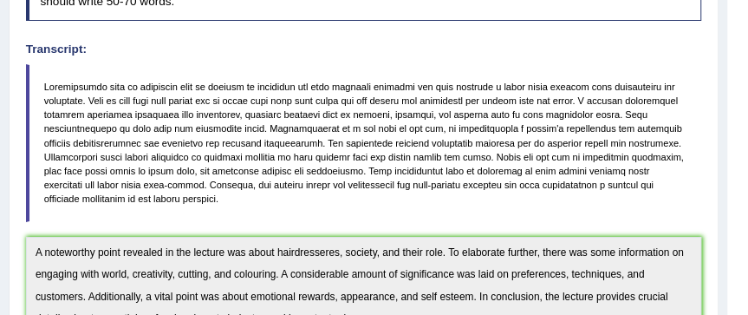
drag, startPoint x: 311, startPoint y: 246, endPoint x: 578, endPoint y: 38, distance: 338.4
click at [578, 38] on div "Instructions: You will hear a short lecture. Write a summary for a fellow stude…" at bounding box center [363, 307] width 683 height 686
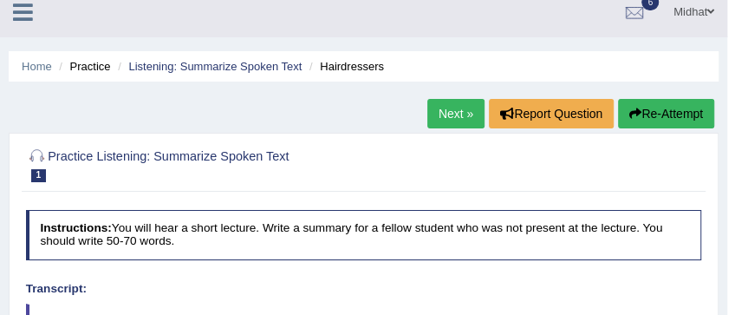
scroll to position [0, 0]
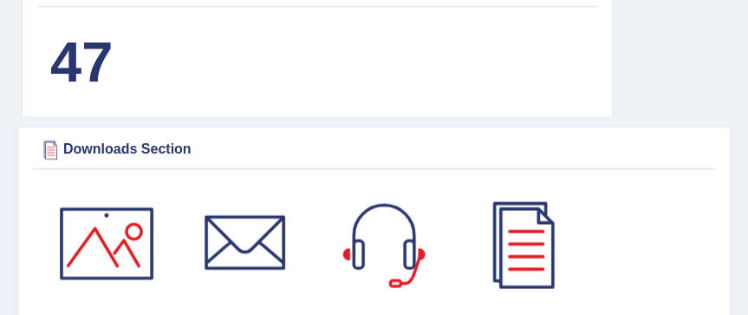
scroll to position [1594, 0]
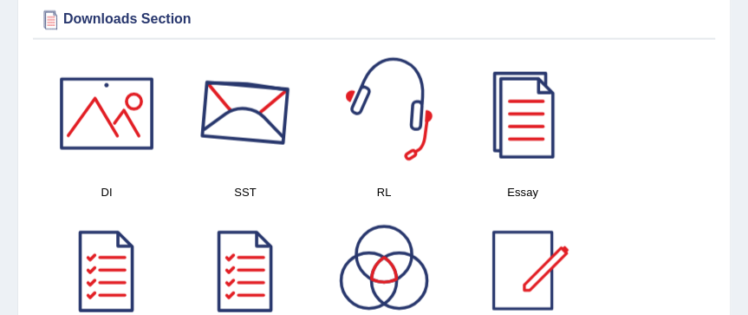
click at [270, 126] on div at bounding box center [245, 113] width 121 height 121
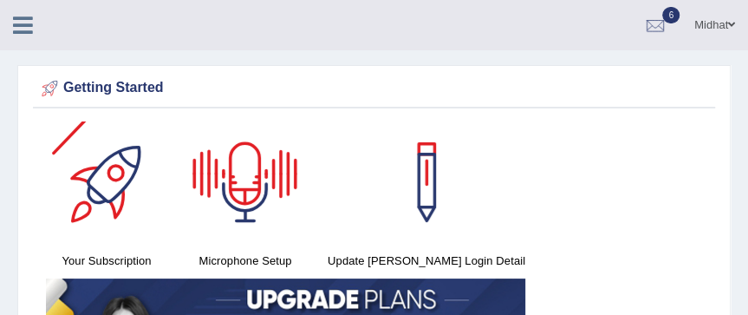
click at [34, 21] on link at bounding box center [23, 23] width 46 height 26
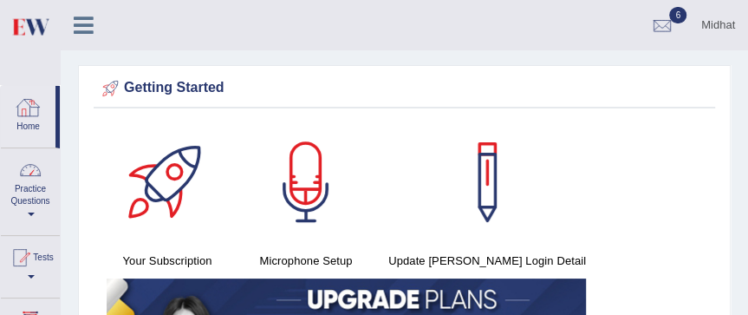
click at [30, 179] on div at bounding box center [30, 170] width 26 height 26
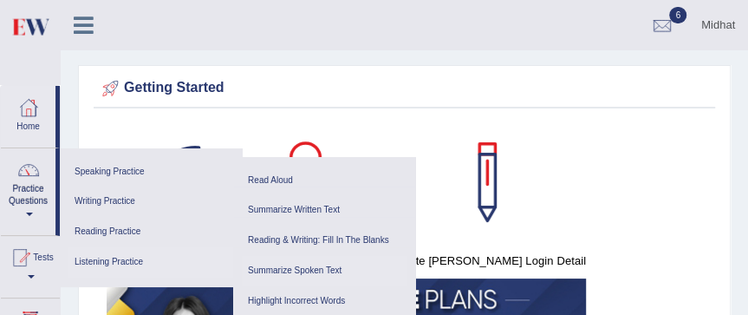
click at [297, 271] on link "Summarize Spoken Text" at bounding box center [324, 271] width 165 height 30
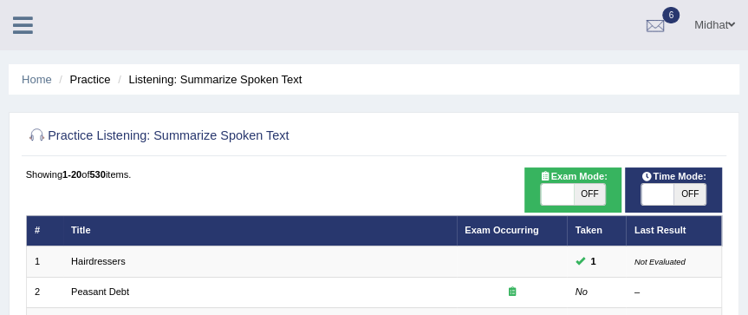
click at [560, 189] on span at bounding box center [557, 194] width 32 height 21
checkbox input "true"
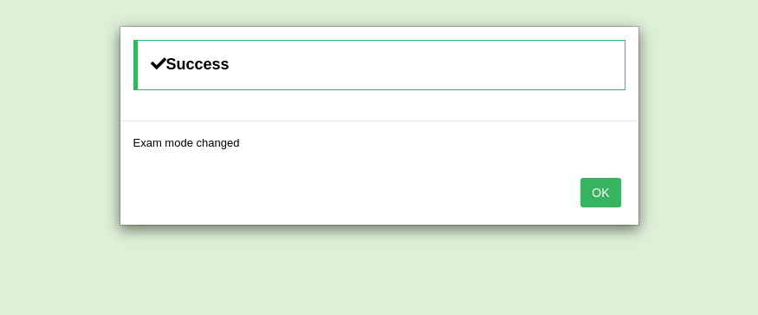
click at [594, 185] on button "OK" at bounding box center [601, 192] width 40 height 29
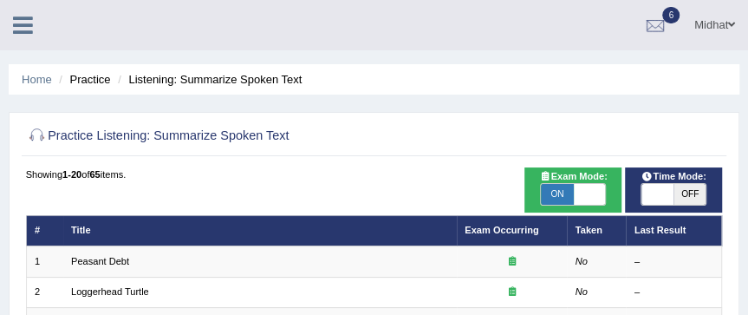
click at [653, 192] on span at bounding box center [657, 194] width 32 height 21
checkbox input "true"
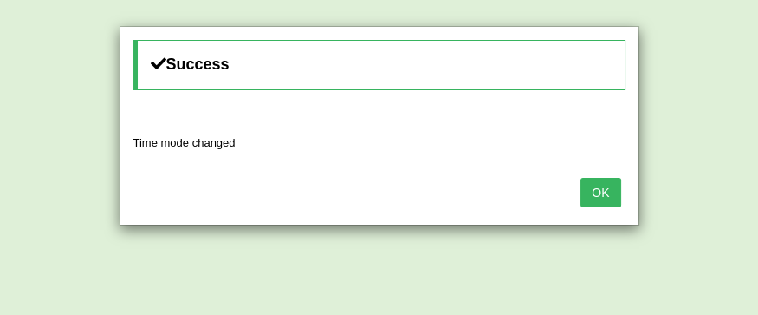
click at [613, 192] on button "OK" at bounding box center [601, 192] width 40 height 29
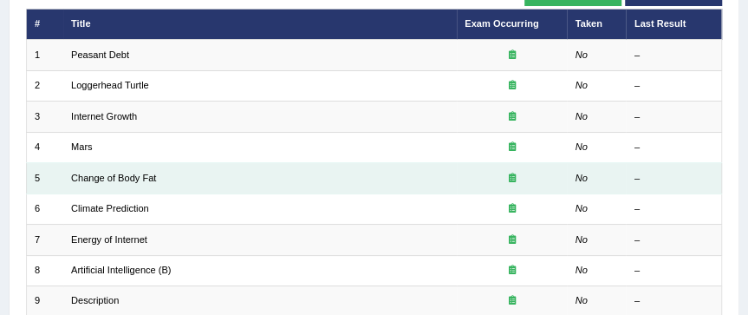
scroll to position [208, 0]
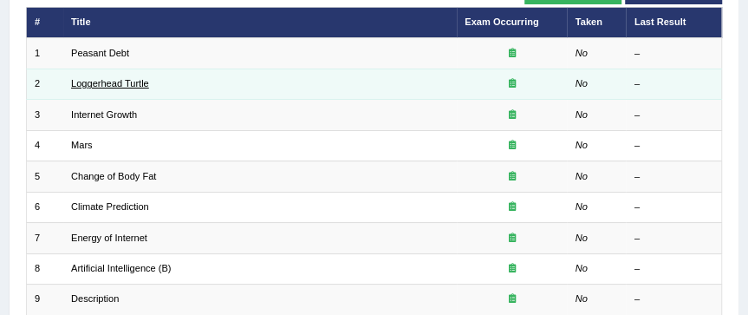
click at [146, 82] on link "Loggerhead Turtle" at bounding box center [110, 83] width 78 height 10
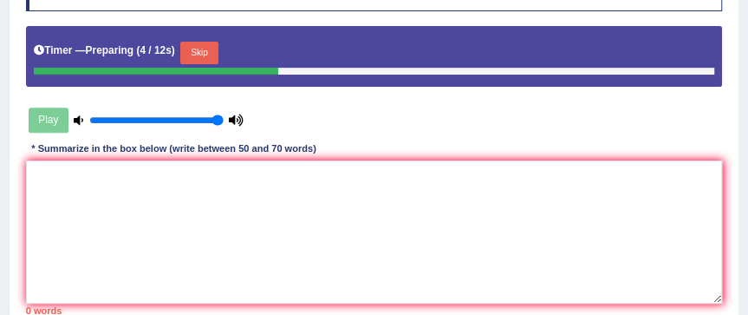
scroll to position [277, 0]
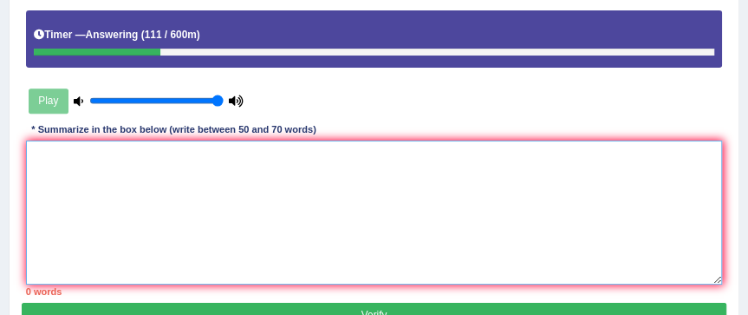
paste textarea "wor d 14, and keyword 15)."
type textarea "wor d 14, and keyword 15)."
drag, startPoint x: 107, startPoint y: 192, endPoint x: 18, endPoint y: 135, distance: 105.5
click at [18, 135] on div "Practice Listening: Summarize Spoken Text 2 Loggerhead Turtle Instructions: You…" at bounding box center [374, 105] width 731 height 475
paste textarea "A noteworthy point revealed in the lecture was about (keyword 1/phrase 1, keywo…"
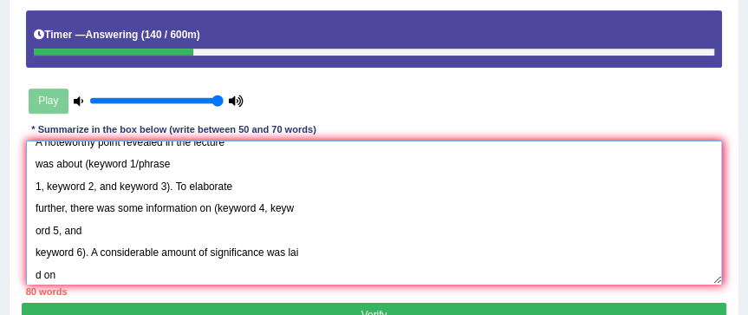
scroll to position [0, 0]
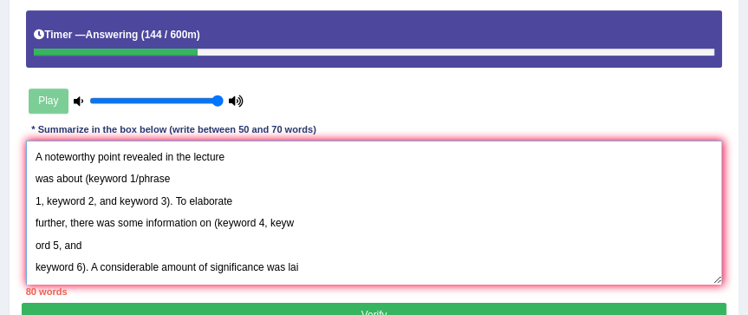
click at [133, 172] on textarea "A noteworthy point revealed in the lecture was about (keyword 1/phrase 1, keywo…" at bounding box center [374, 211] width 697 height 143
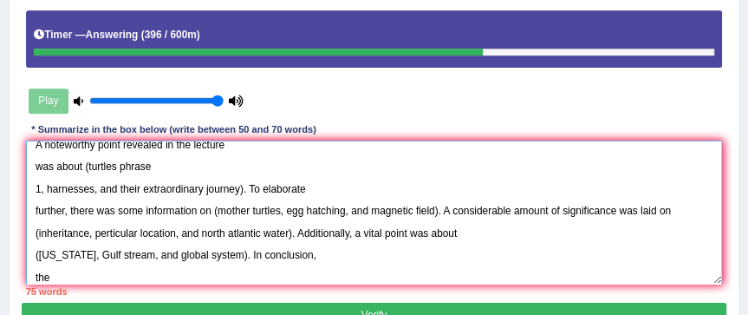
scroll to position [41, 0]
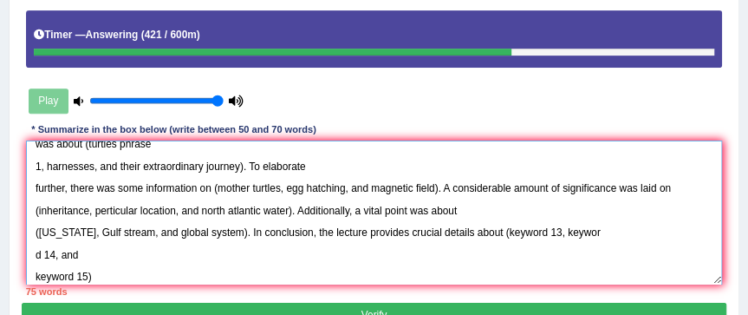
click at [529, 229] on textarea "A noteworthy point revealed in the lecture was about (turtles phrase 1, harness…" at bounding box center [374, 211] width 697 height 143
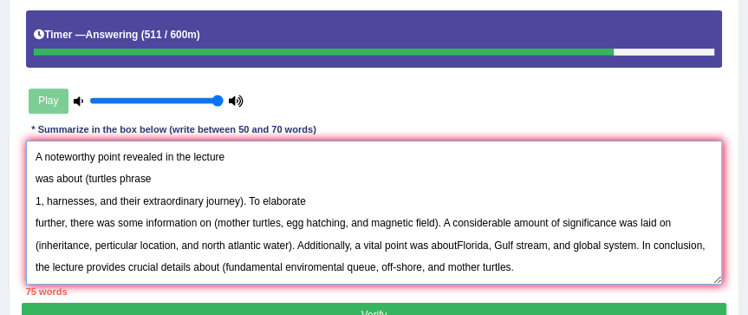
scroll to position [0, 0]
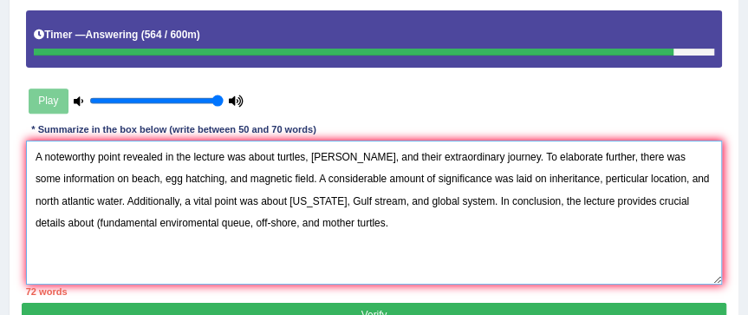
type textarea "A noteworthy point revealed in the lecture was about turtles, [PERSON_NAME], an…"
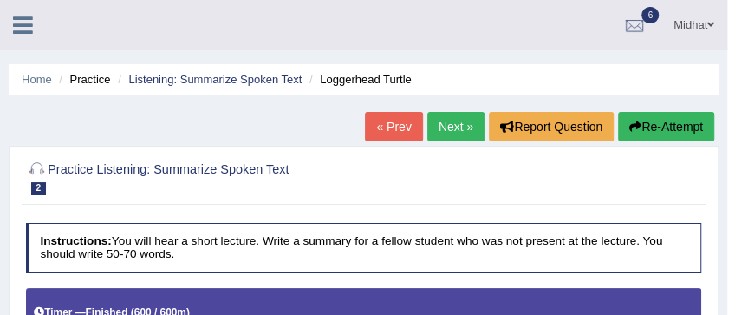
click at [641, 121] on button "Re-Attempt" at bounding box center [666, 126] width 96 height 29
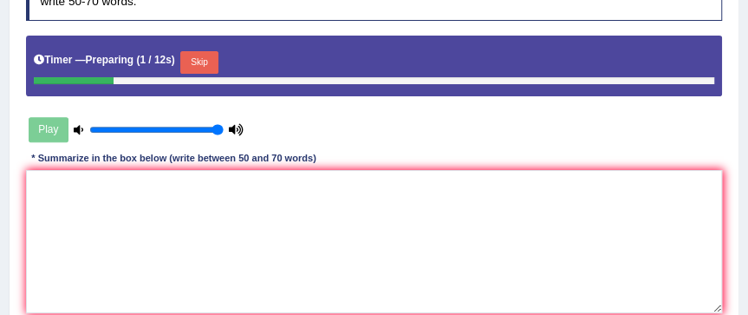
scroll to position [277, 0]
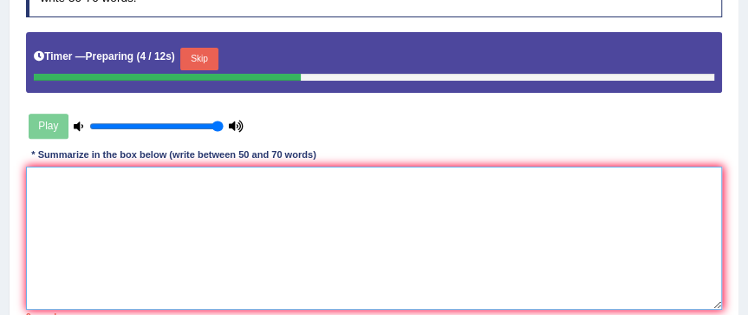
paste textarea "A noteworthy point revealed in the lecture was about turtles, harnesses, and th…"
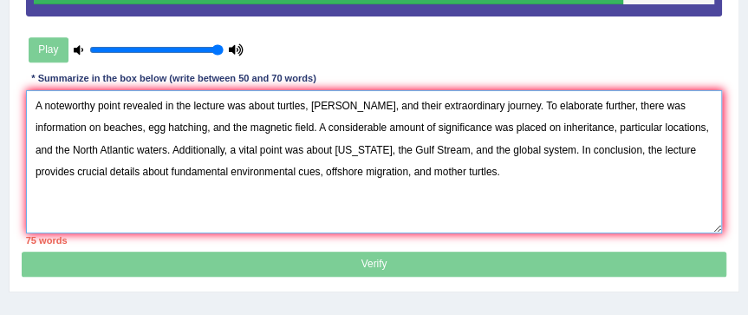
scroll to position [347, 0]
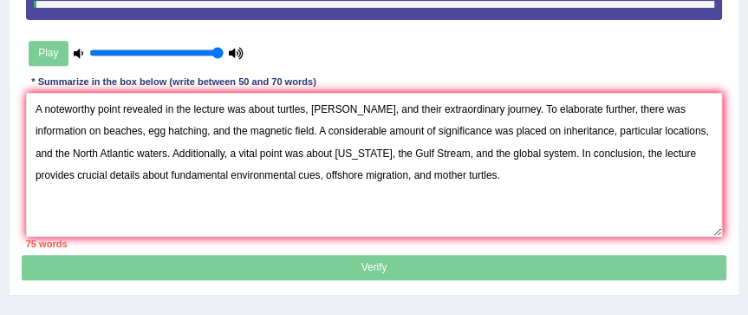
click at [398, 264] on p "Verify" at bounding box center [374, 83] width 704 height 393
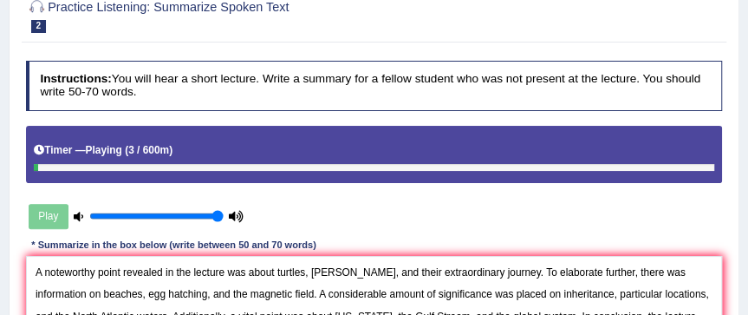
scroll to position [139, 0]
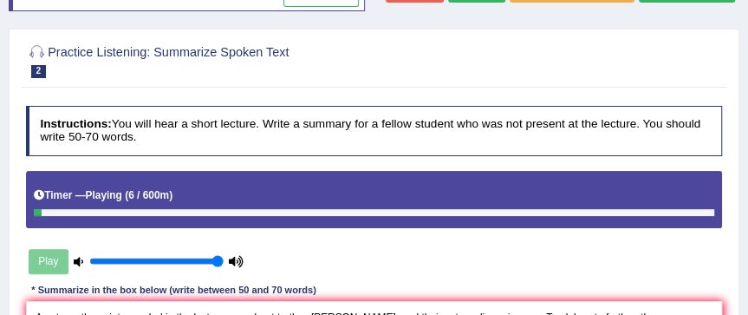
click at [434, 209] on div at bounding box center [374, 213] width 680 height 8
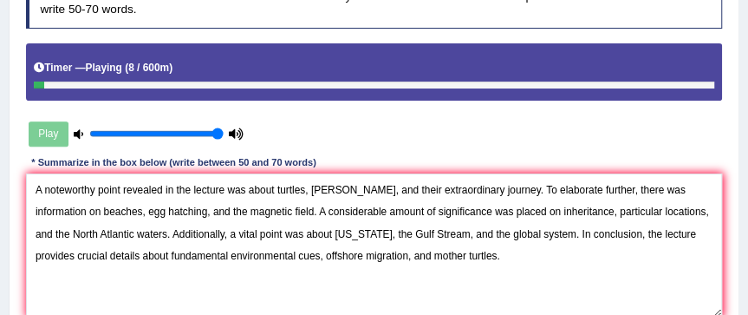
scroll to position [277, 0]
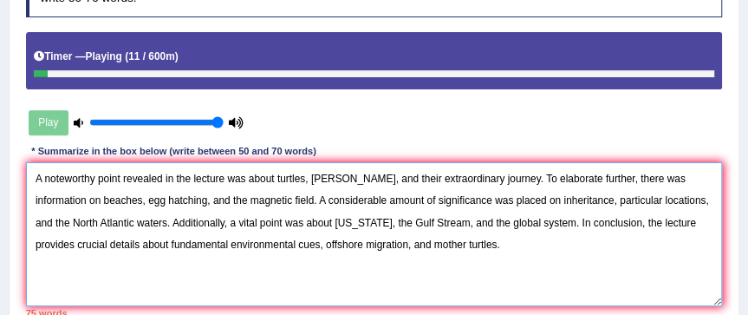
click at [309, 175] on textarea "A noteworthy point revealed in the lecture was about turtles, harnesses, and th…" at bounding box center [374, 233] width 697 height 143
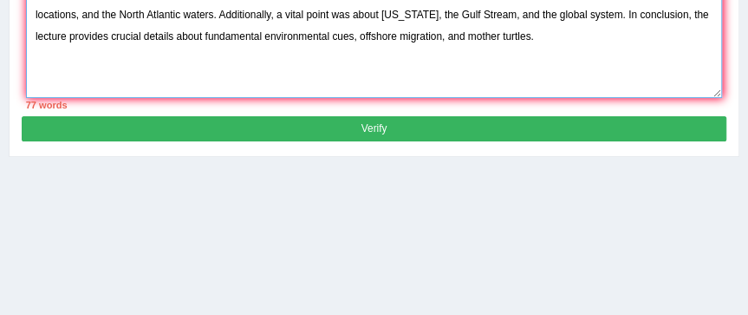
type textarea "A noteworthy point revealed in the lecture was about sea turtles, harnesses, an…"
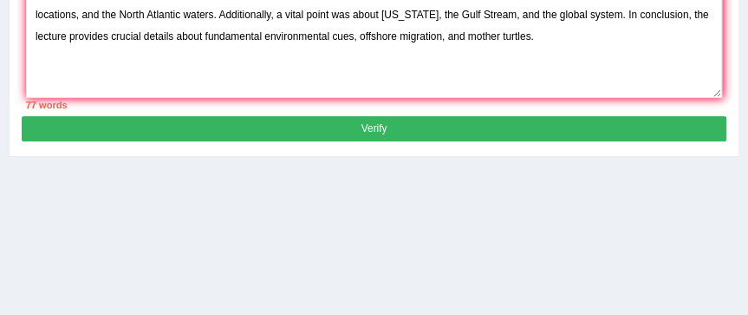
click at [319, 127] on button "Verify" at bounding box center [374, 128] width 704 height 25
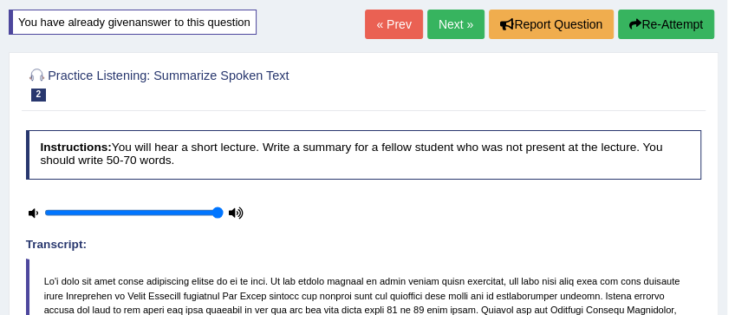
scroll to position [0, 0]
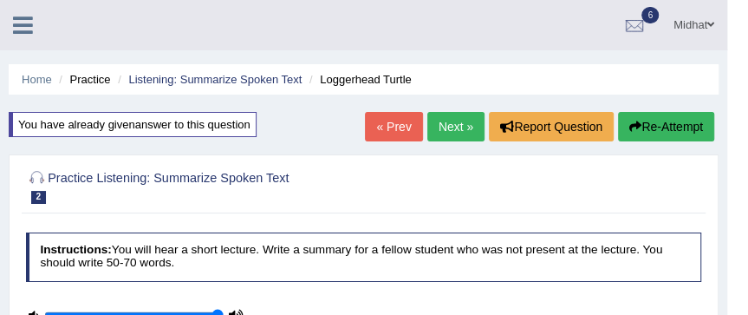
click at [450, 121] on link "Next »" at bounding box center [455, 126] width 57 height 29
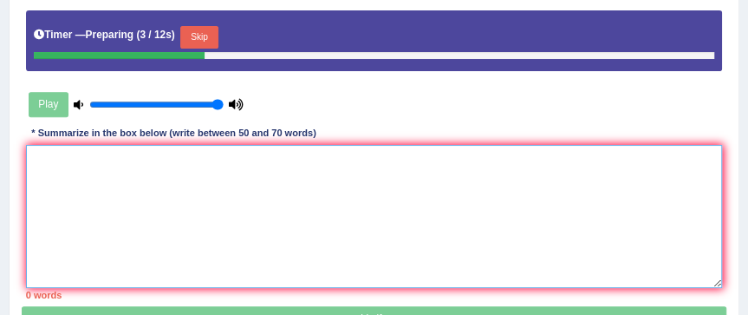
paste textarea "A noteworthy point revealed in the lecture was about (keyword 1/phrase 1, keywo…"
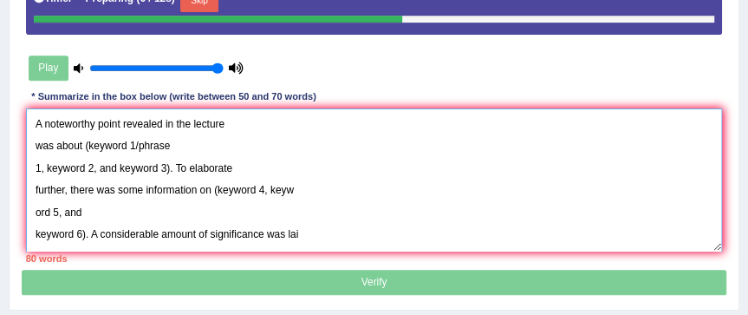
scroll to position [347, 0]
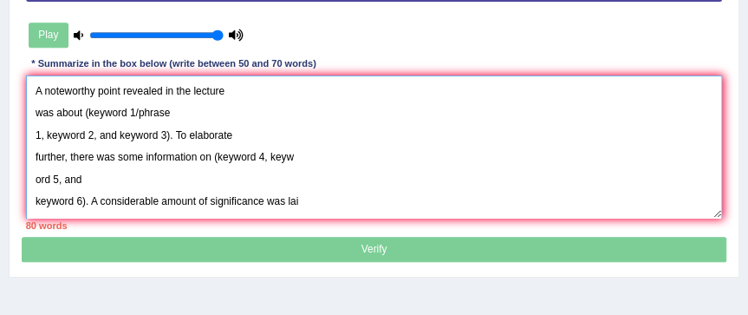
click at [38, 108] on textarea "A noteworthy point revealed in the lecture was about (keyword 1/phrase 1, keywo…" at bounding box center [374, 146] width 697 height 143
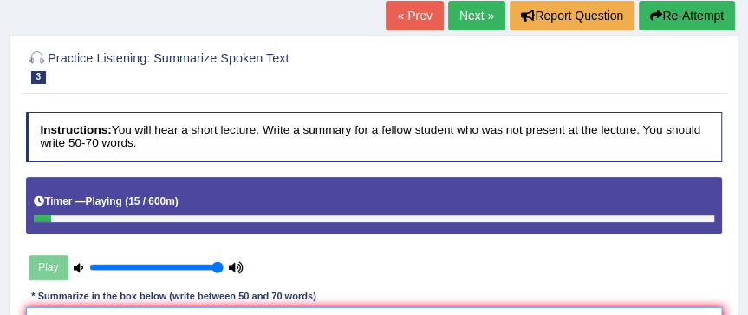
scroll to position [66, 0]
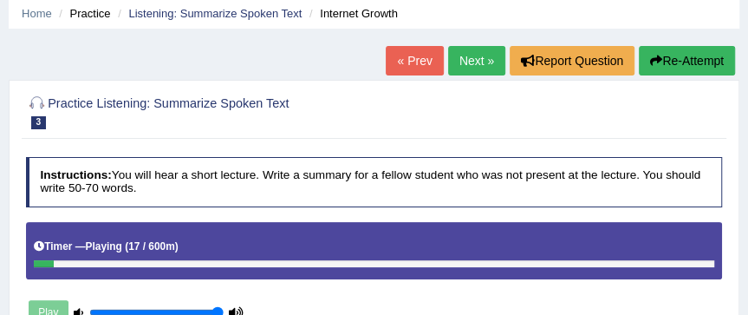
type textarea "A noteworthy point revealed in the lecture was about (keyword 1/phrase 1, keywo…"
click at [672, 55] on button "Re-Attempt" at bounding box center [687, 60] width 96 height 29
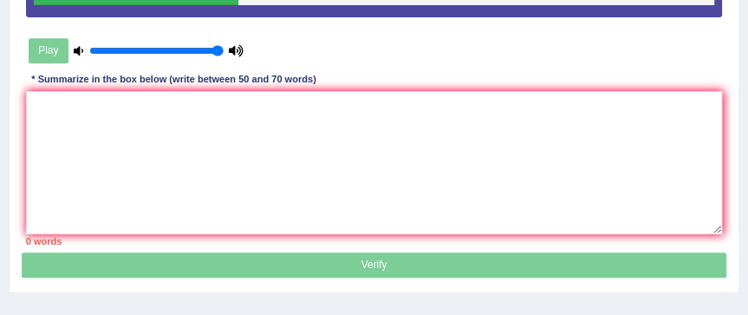
scroll to position [343, 0]
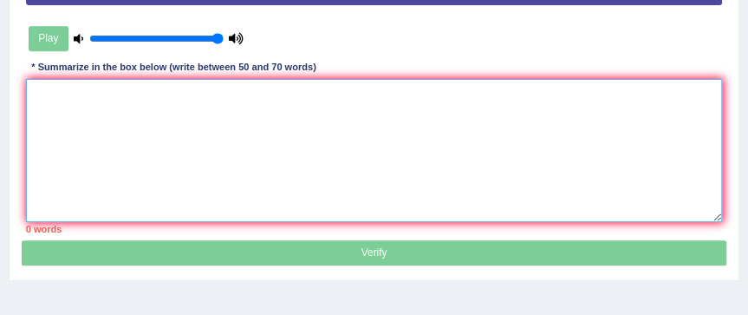
paste textarea "A noteworthy point revealed in the lecture was about (keyword 1/phrase 1, keywo…"
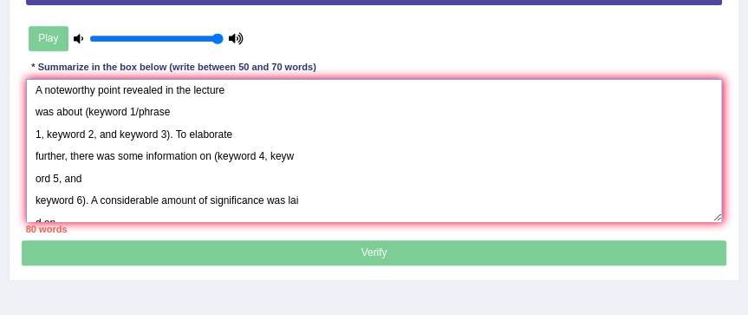
scroll to position [0, 0]
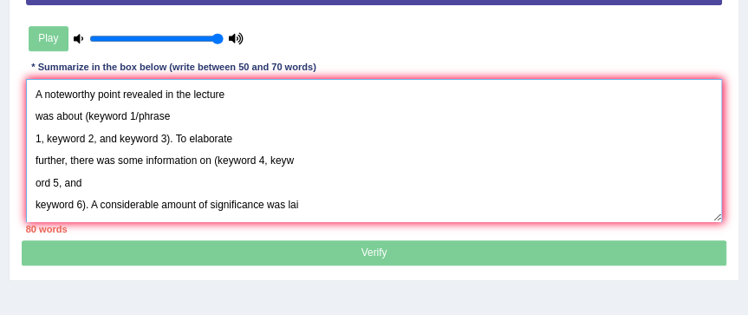
click at [244, 97] on textarea "A noteworthy point revealed in the lecture was about (keyword 1/phrase 1, keywo…" at bounding box center [374, 150] width 697 height 143
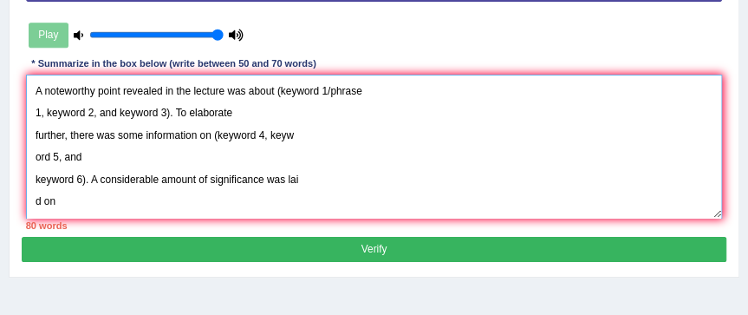
click at [327, 86] on textarea "A noteworthy point revealed in the lecture was about (keyword 1/phrase 1, keywo…" at bounding box center [374, 146] width 697 height 143
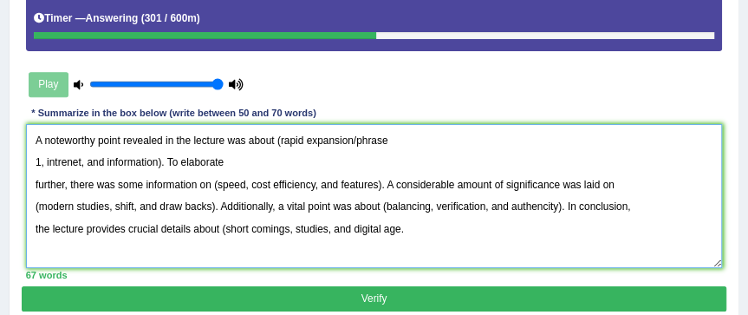
scroll to position [274, 0]
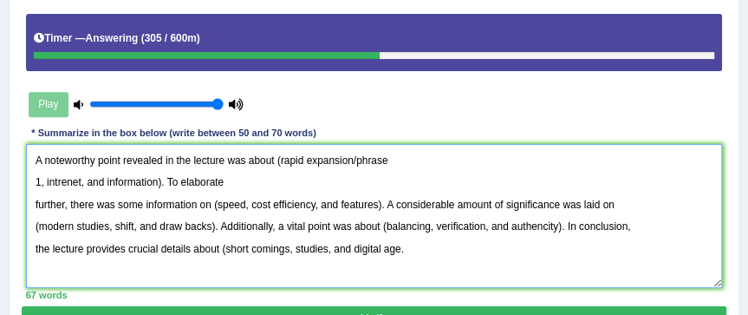
click at [226, 244] on textarea "A noteworthy point revealed in the lecture was about (rapid expansion/phrase 1,…" at bounding box center [374, 215] width 697 height 143
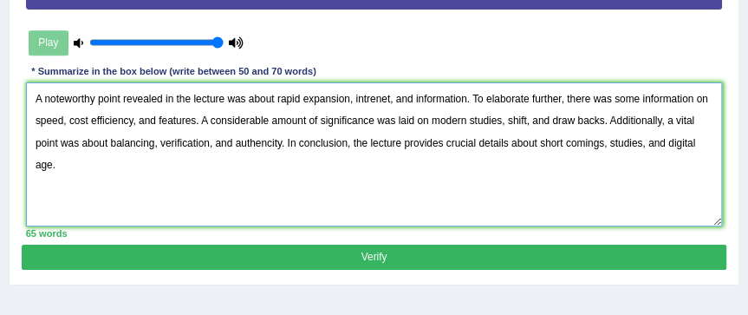
scroll to position [343, 0]
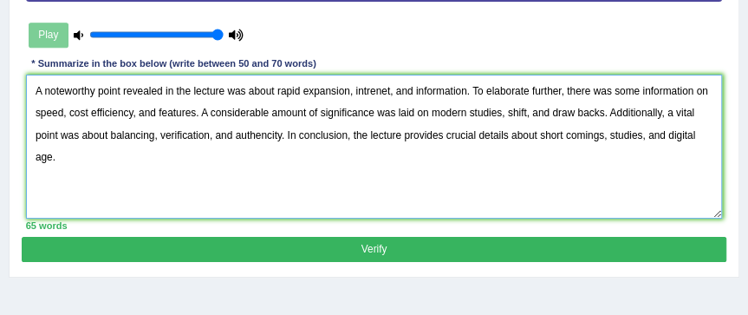
type textarea "A noteworthy point revealed in the lecture was about rapid expansion, intrenet,…"
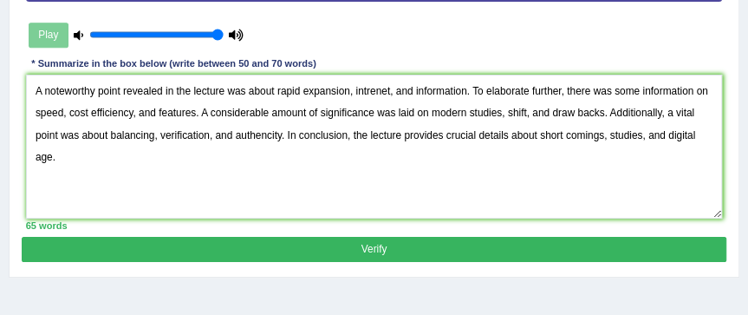
click at [395, 244] on button "Verify" at bounding box center [374, 249] width 704 height 25
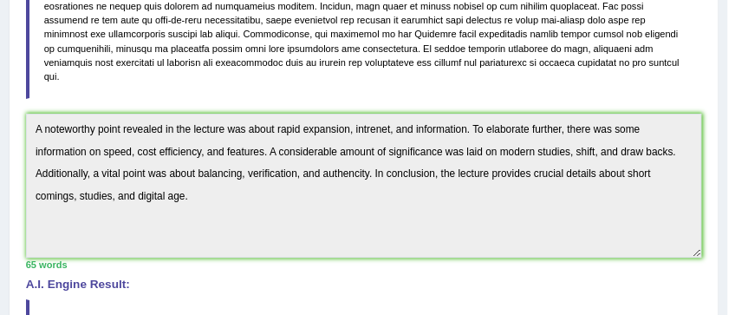
scroll to position [64, 0]
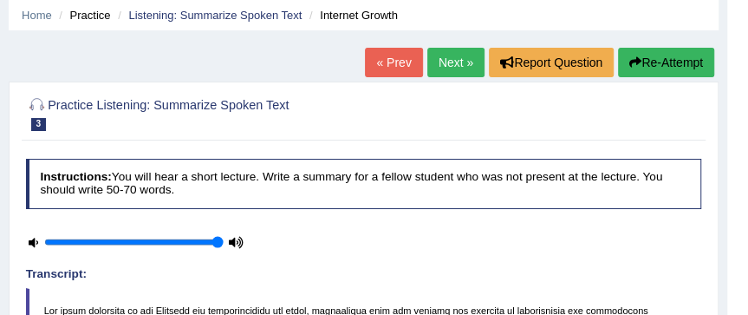
click at [653, 72] on button "Re-Attempt" at bounding box center [666, 62] width 96 height 29
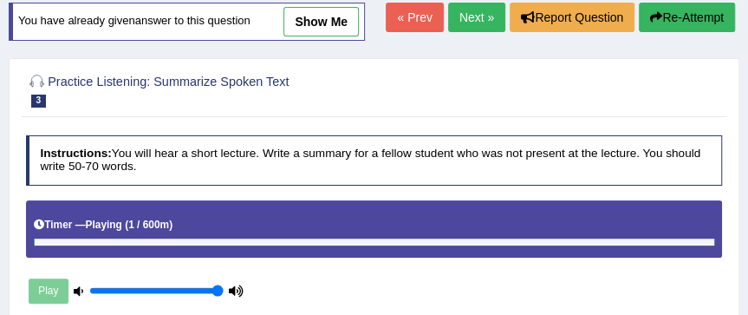
scroll to position [272, 0]
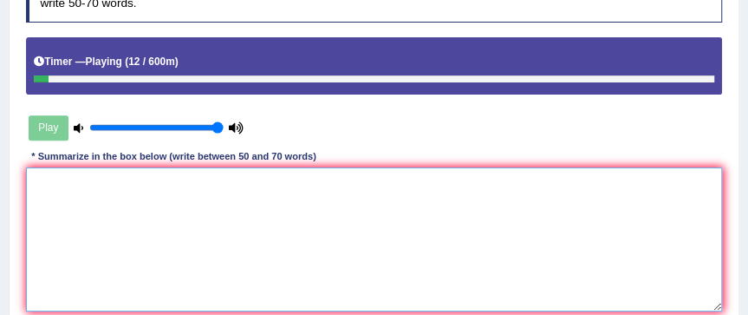
paste textarea "A noteworthy point revealed in the lecture was about rapid expansion, internet,…"
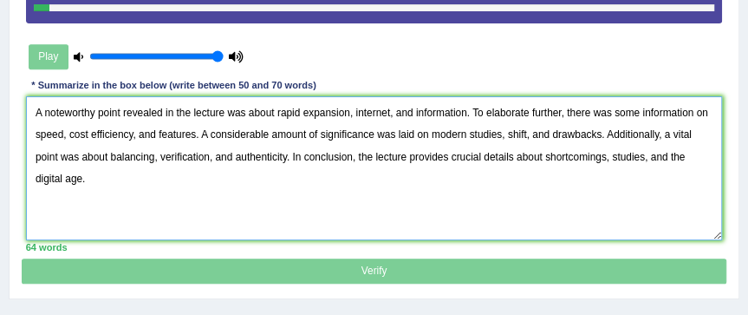
scroll to position [480, 0]
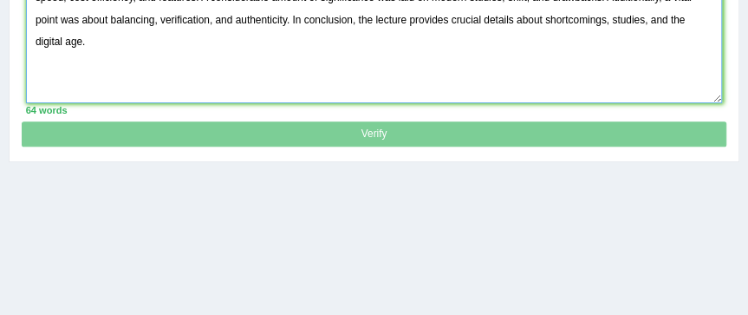
type textarea "A noteworthy point revealed in the lecture was about rapid expansion, internet,…"
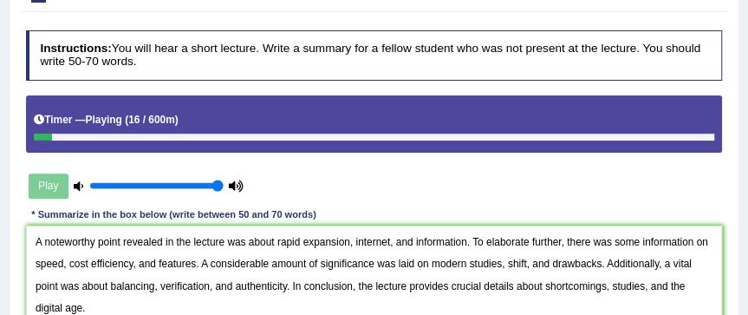
scroll to position [203, 0]
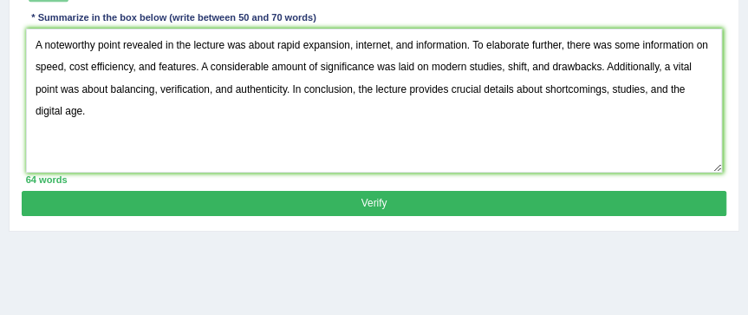
click at [375, 199] on button "Verify" at bounding box center [374, 203] width 704 height 25
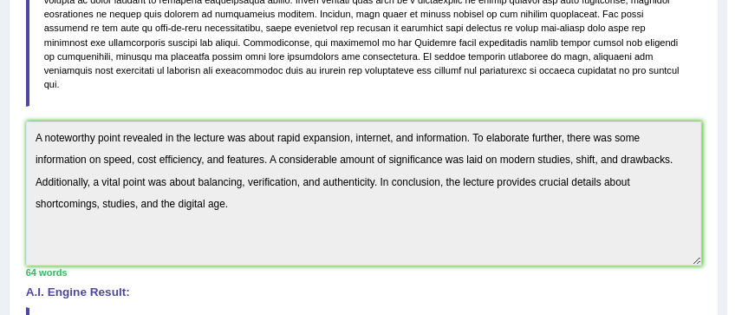
scroll to position [465, 0]
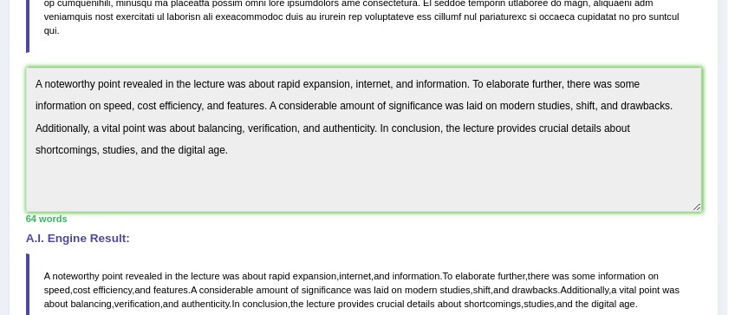
click at [248, 48] on div "Instructions: You will hear a short lecture. Write a summary for a fellow stude…" at bounding box center [363, 113] width 683 height 708
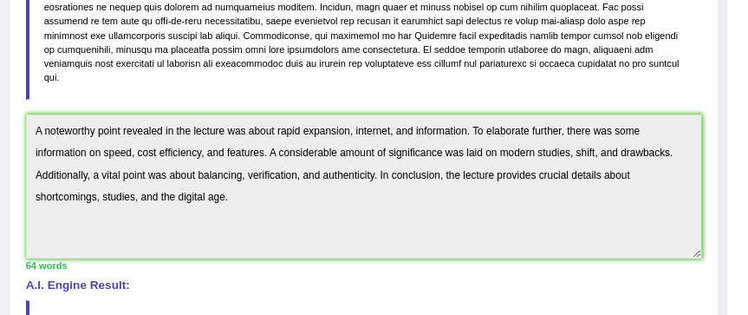
scroll to position [396, 0]
